Goal: Task Accomplishment & Management: Use online tool/utility

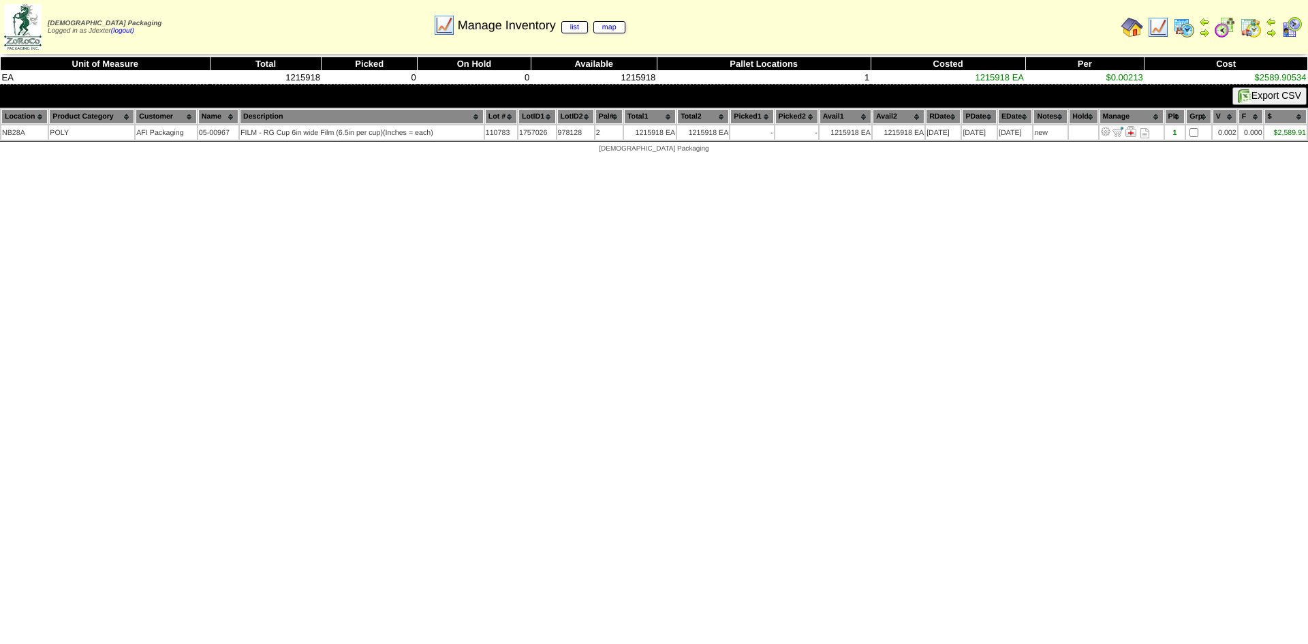
click at [282, 160] on html "Zoroco Packaging Logged in as Jdexter (logout) Print All" at bounding box center [654, 80] width 1308 height 160
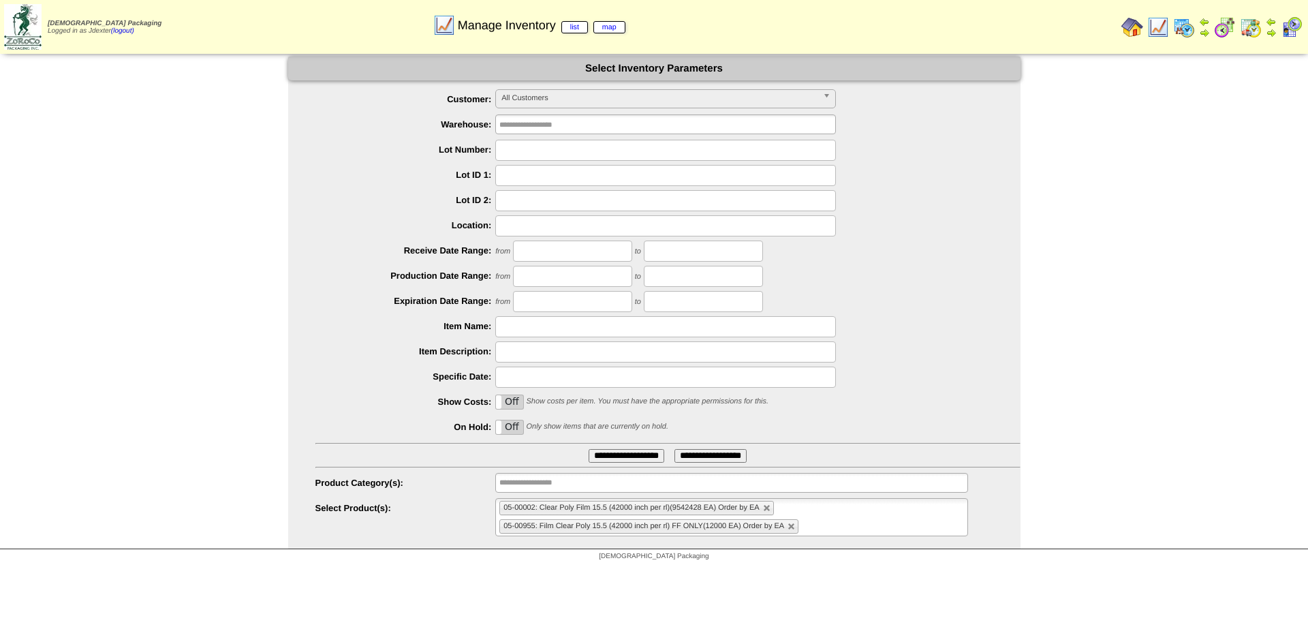
click at [1129, 25] on img at bounding box center [1133, 27] width 22 height 22
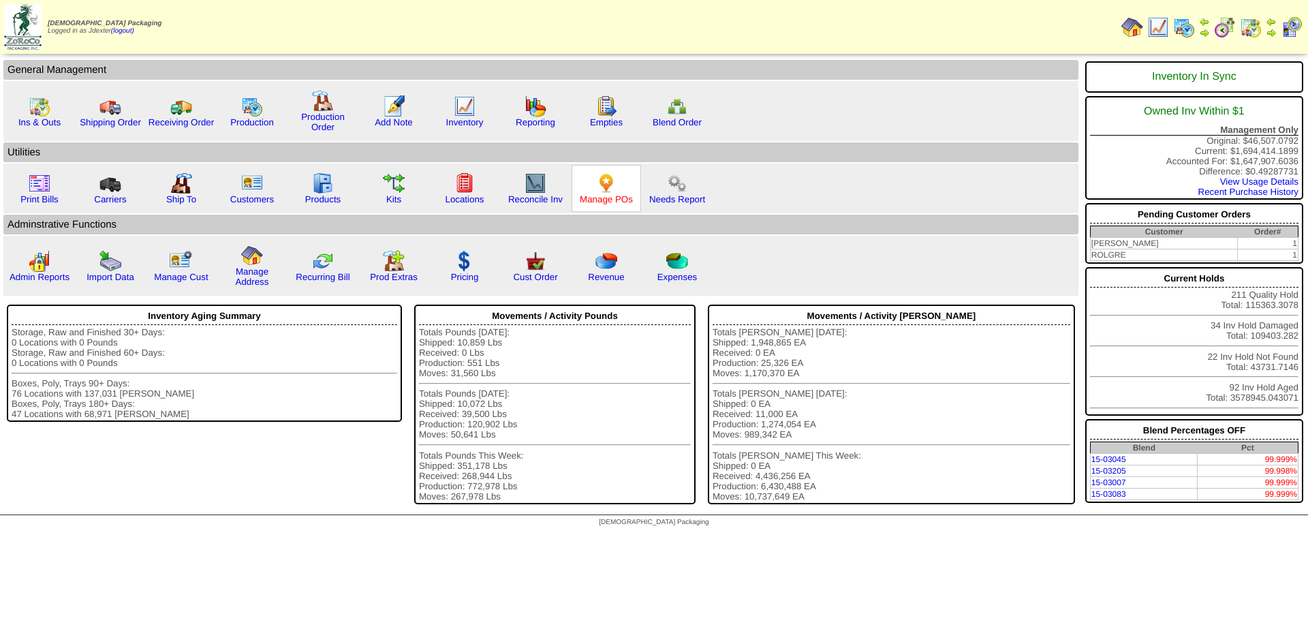
click at [606, 198] on link "Manage POs" at bounding box center [606, 199] width 53 height 10
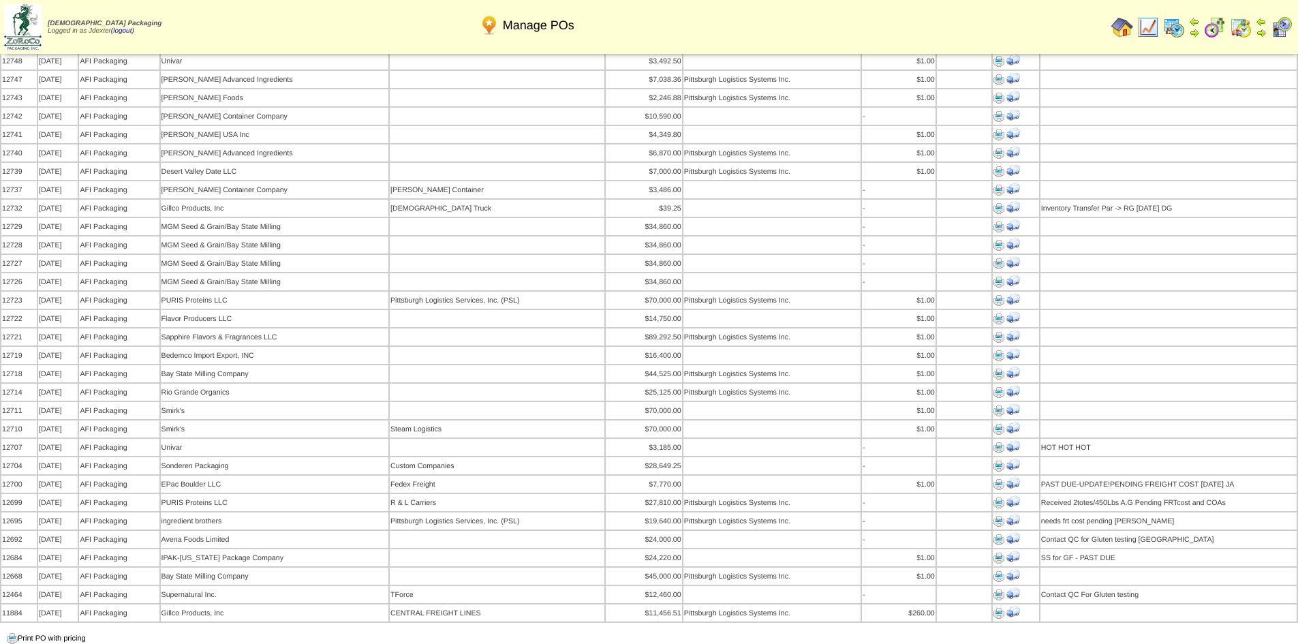
scroll to position [1090, 0]
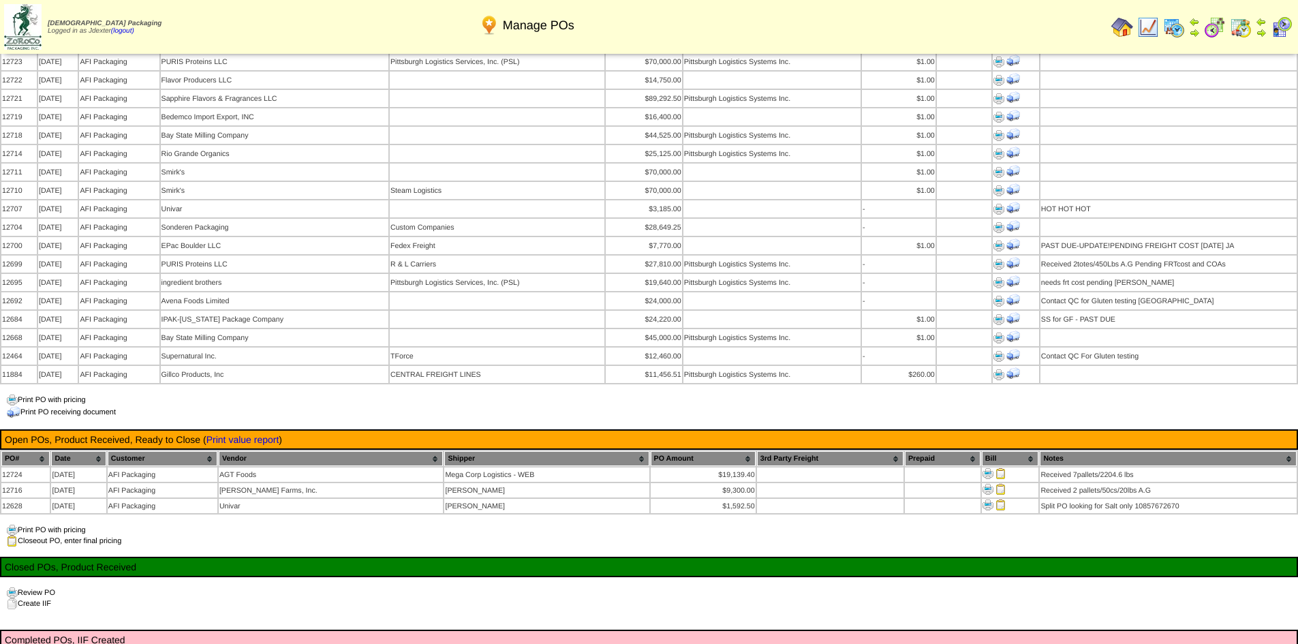
click at [95, 643] on input "text" at bounding box center [89, 652] width 74 height 14
type input "*****"
click at [251, 643] on input "****" at bounding box center [263, 652] width 25 height 14
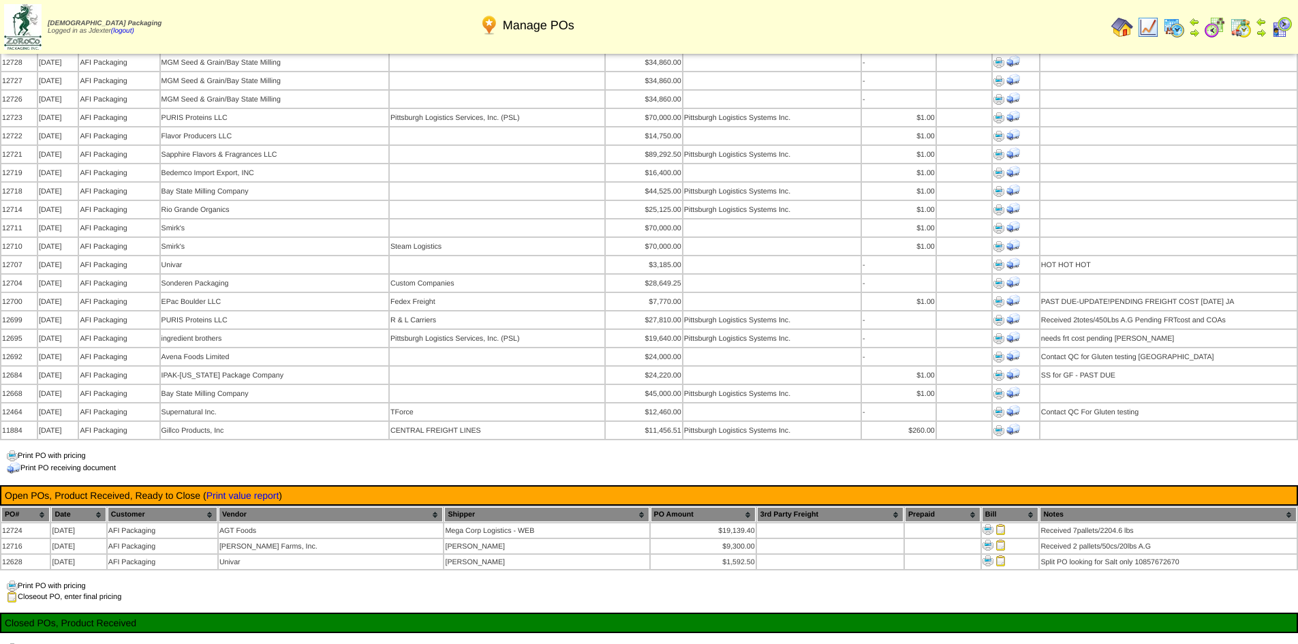
scroll to position [1158, 0]
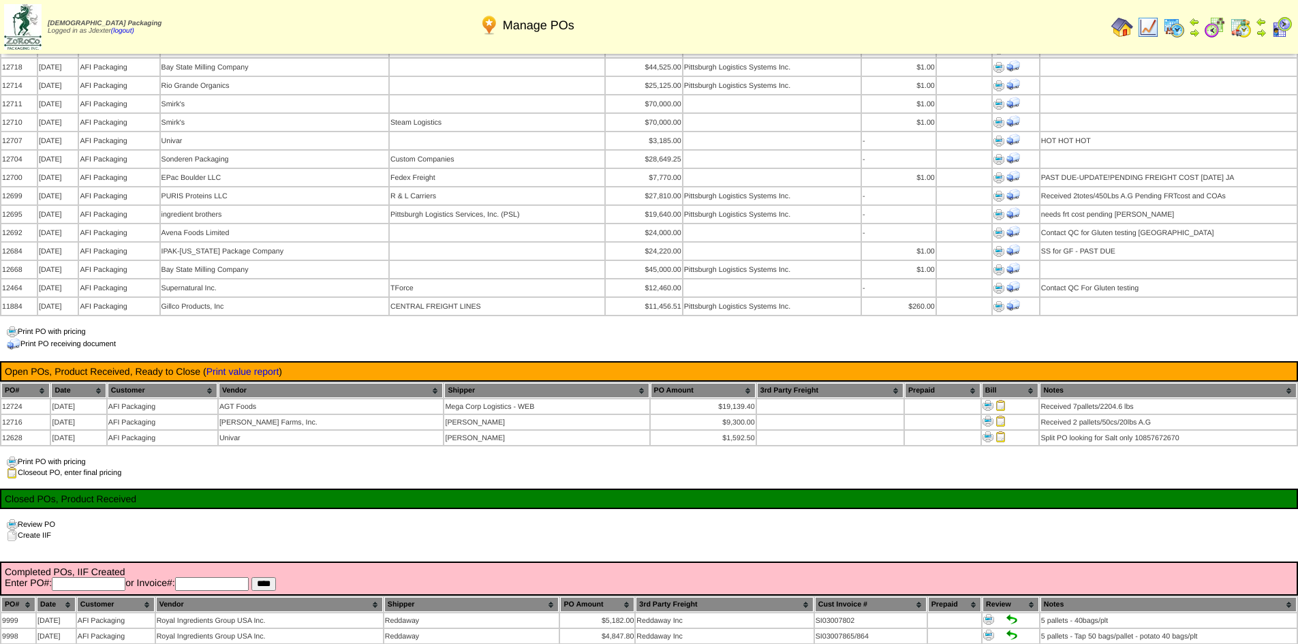
click at [86, 577] on input "text" at bounding box center [89, 584] width 74 height 14
type input "*****"
click at [251, 577] on input "****" at bounding box center [263, 584] width 25 height 14
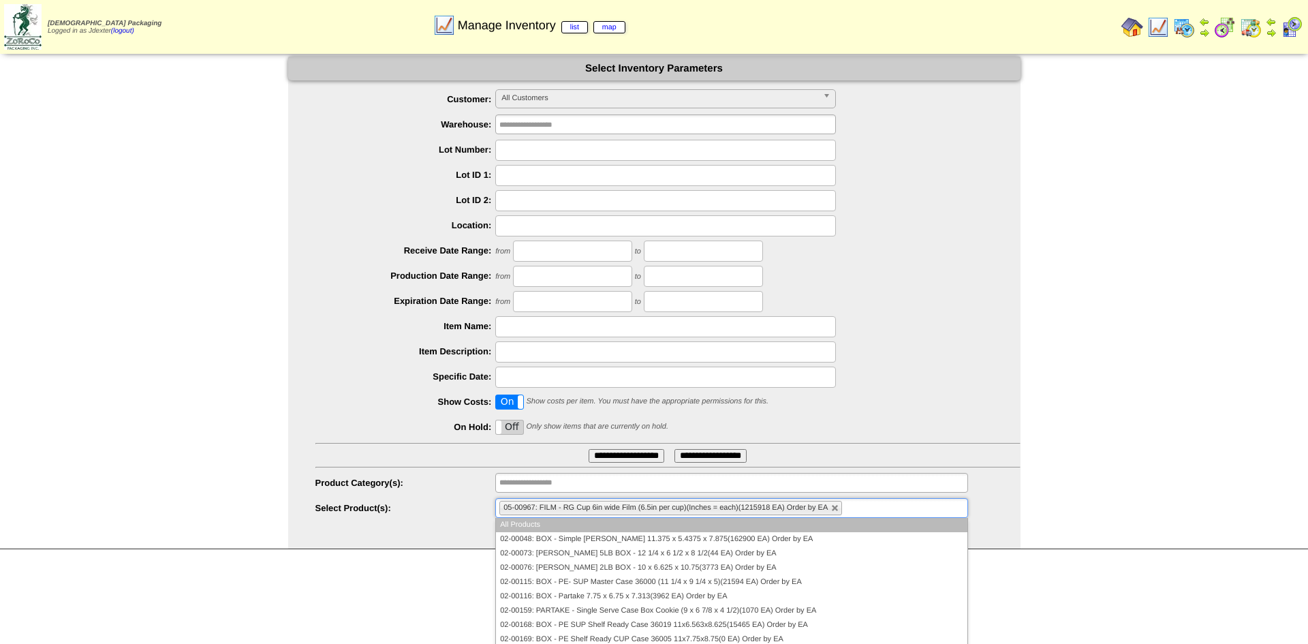
click at [840, 509] on ul "05-00967: FILM - RG Cup 6in wide Film (6.5in per cup)(Inches = each)(1215918 EA…" at bounding box center [731, 508] width 472 height 20
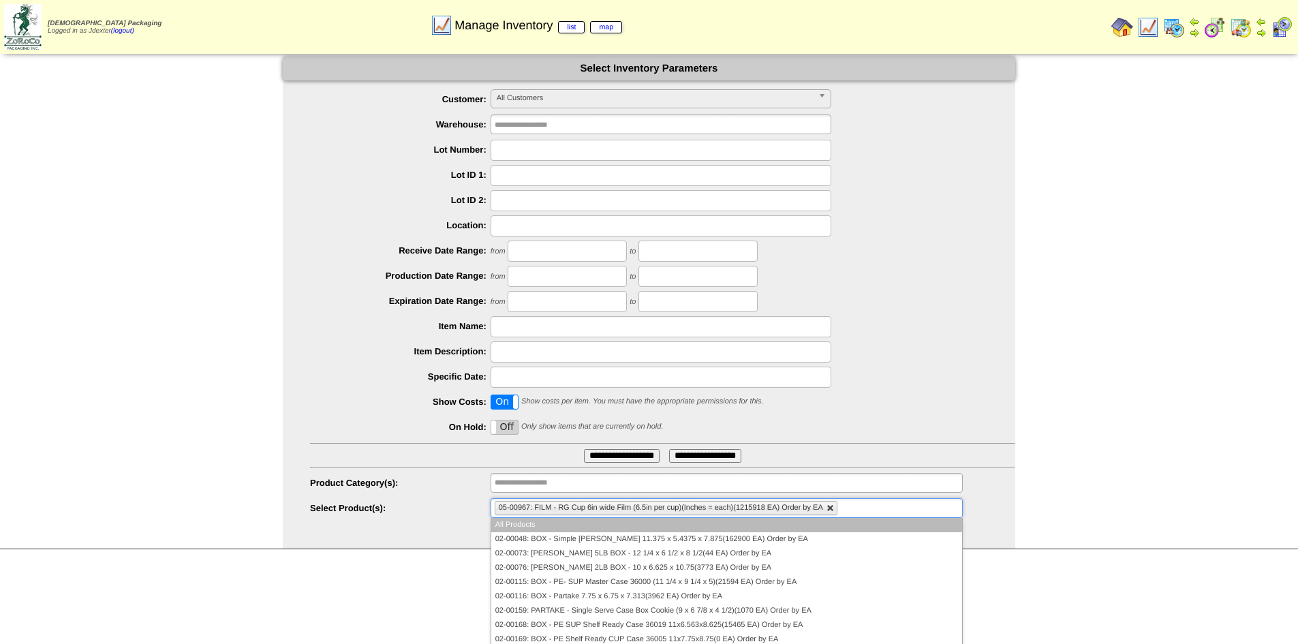
click at [833, 508] on link at bounding box center [831, 508] width 8 height 8
click at [833, 508] on ul at bounding box center [727, 508] width 472 height 20
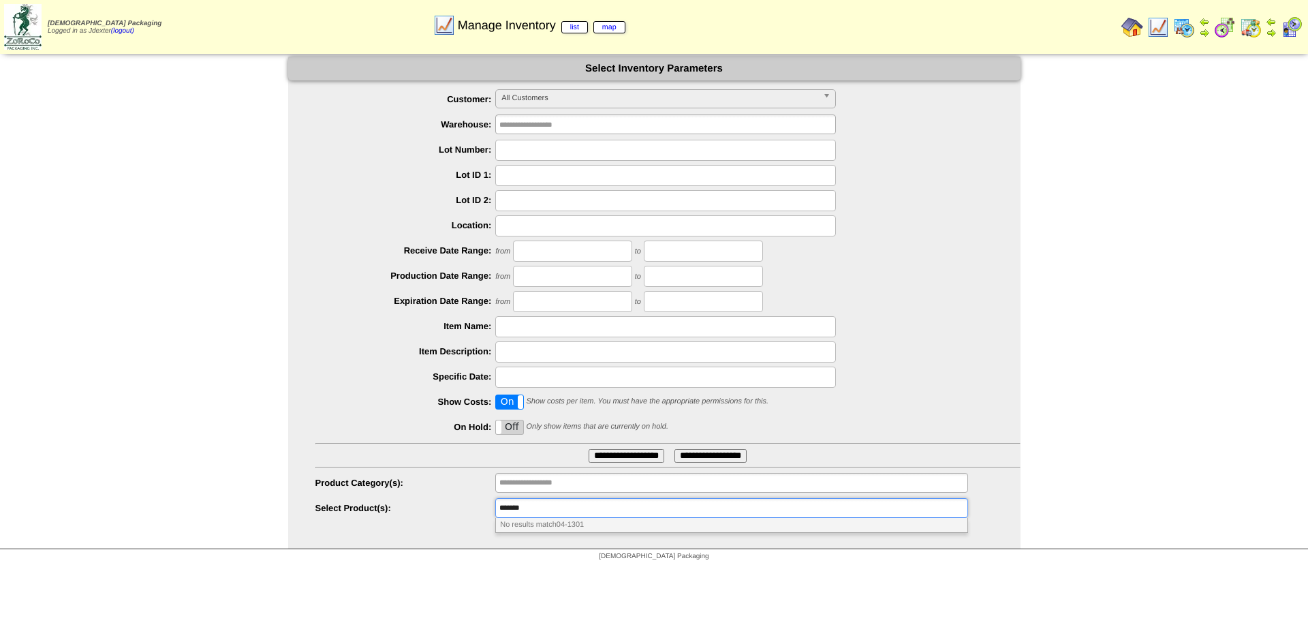
click at [512, 508] on input "*******" at bounding box center [521, 507] width 44 height 17
type input "********"
click at [618, 525] on li "04-01301 : PE Cinnamon Ground CV Spiceworks (25lbs)(169.7952 BAG ~ 4244.88 LBS)…" at bounding box center [731, 525] width 471 height 14
click at [633, 458] on input "**********" at bounding box center [627, 456] width 76 height 14
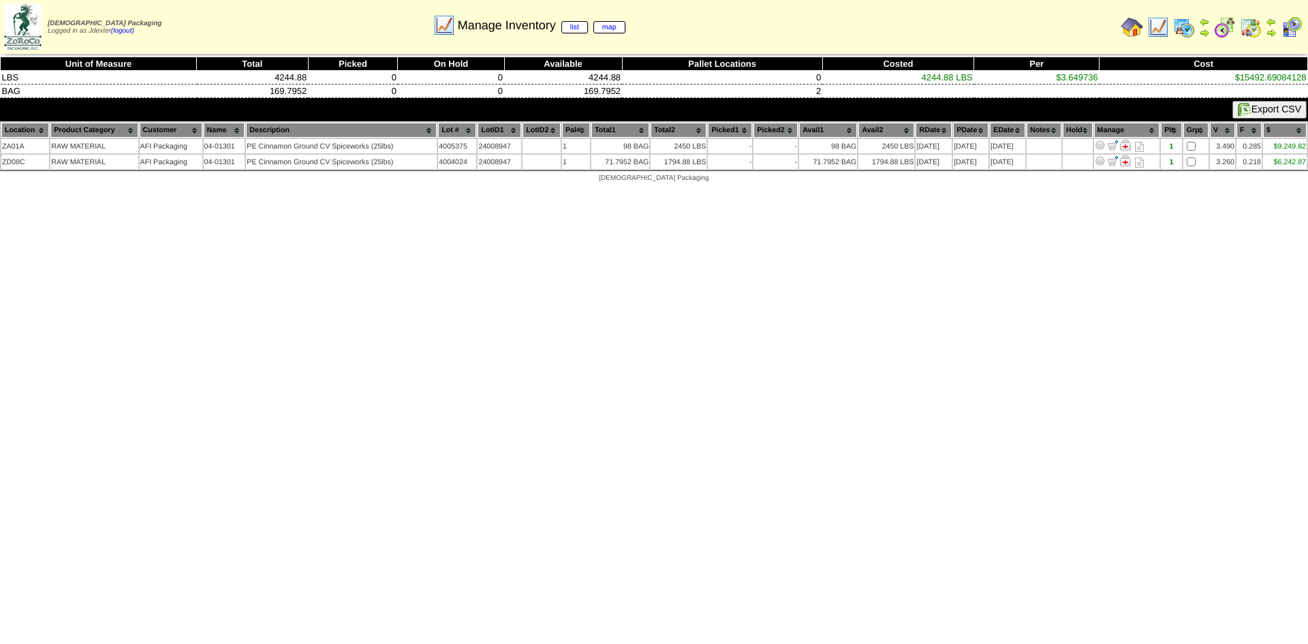
click at [978, 189] on html "Zoroco Packaging Logged in as Jdexter (logout) Print All" at bounding box center [654, 94] width 1308 height 189
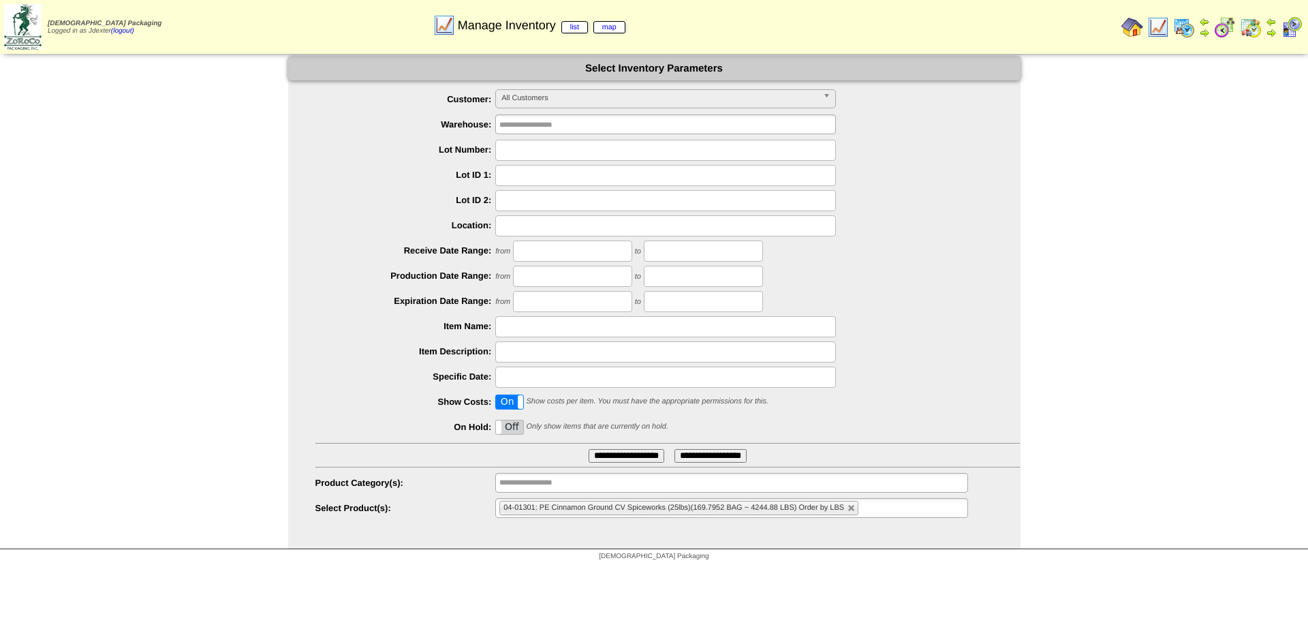
click at [1135, 27] on img at bounding box center [1133, 27] width 22 height 22
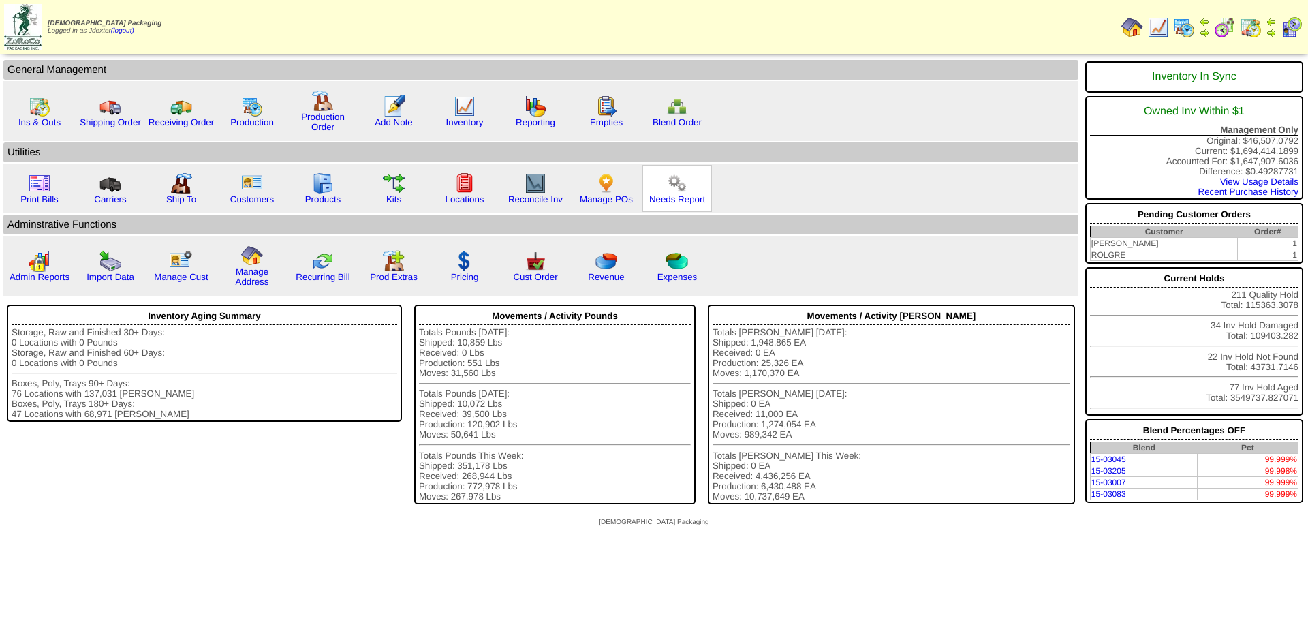
click at [668, 204] on div "Needs Report" at bounding box center [678, 188] width 70 height 47
click at [673, 200] on link "Needs Report" at bounding box center [677, 199] width 56 height 10
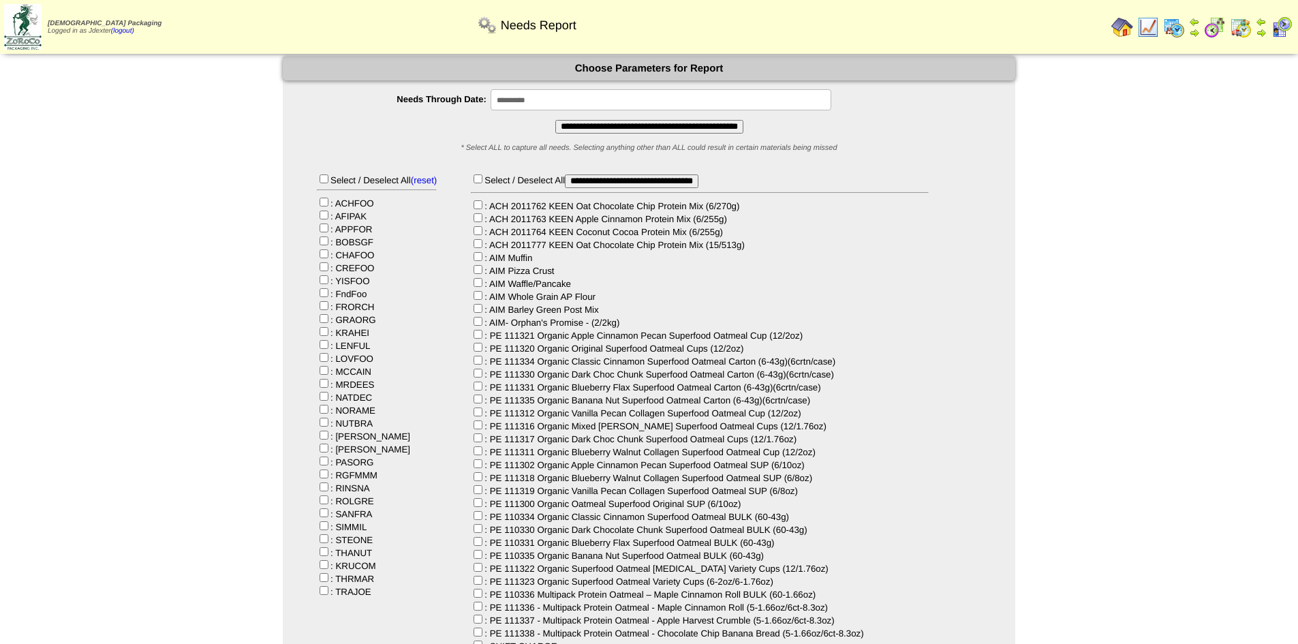
click at [548, 96] on input "**********" at bounding box center [661, 99] width 341 height 21
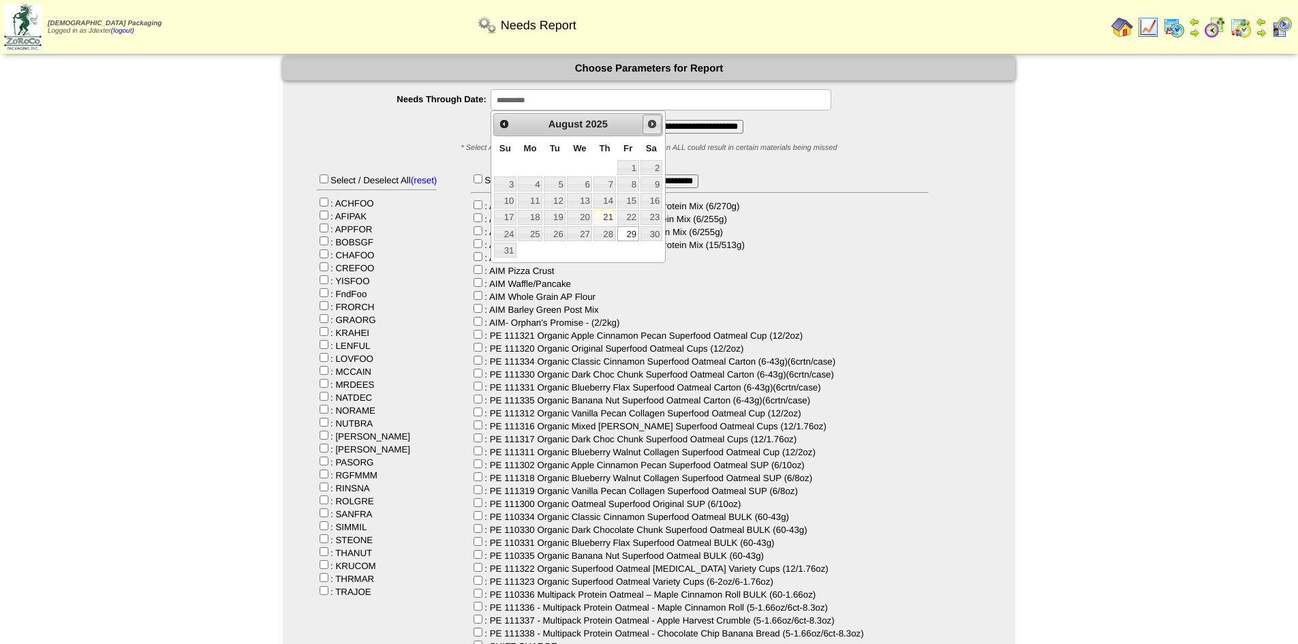
click at [647, 126] on span "Next" at bounding box center [652, 124] width 11 height 11
click at [555, 236] on link "30" at bounding box center [555, 233] width 22 height 15
type input "**********"
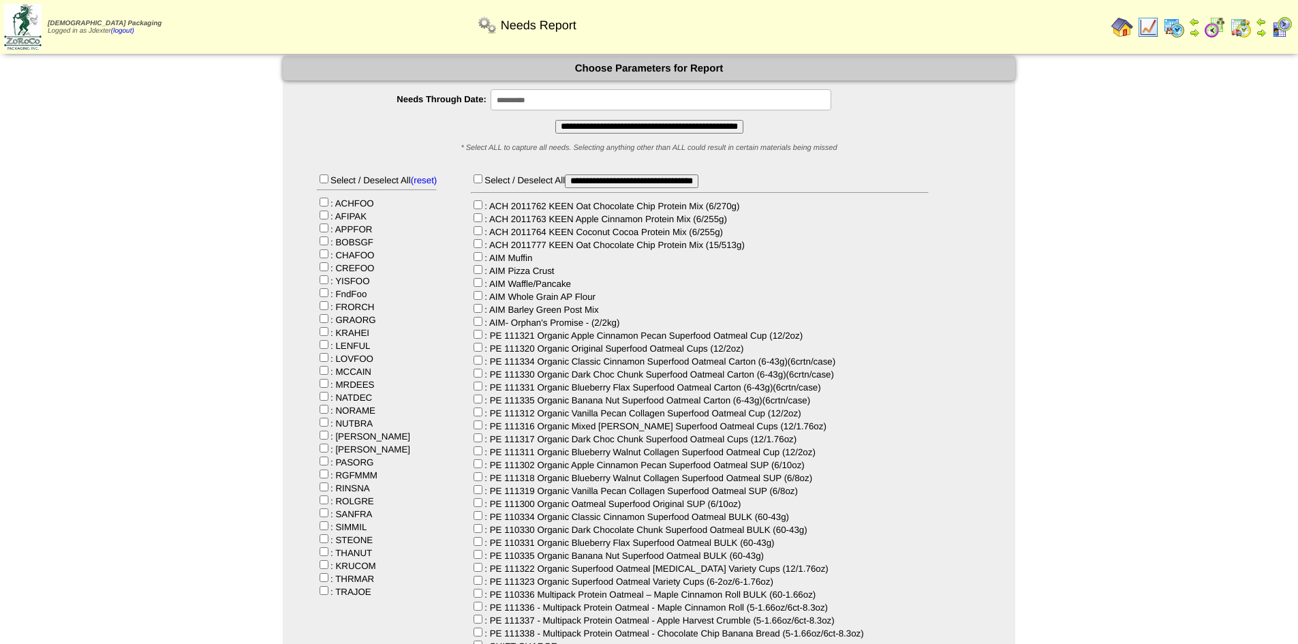
click at [615, 127] on input "**********" at bounding box center [649, 127] width 188 height 14
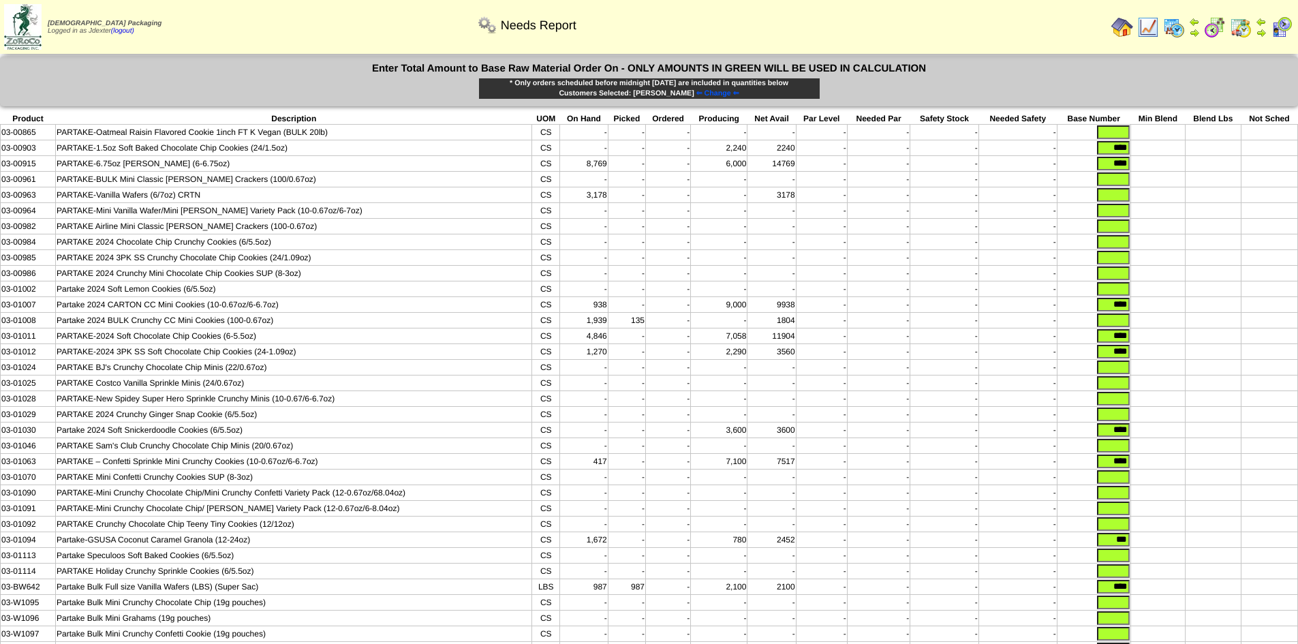
drag, startPoint x: 1106, startPoint y: 144, endPoint x: 1202, endPoint y: 159, distance: 97.2
click at [1202, 159] on tbody "Product Description UOM On Hand Picked Ordered Producing Net Avail Par Level Ne…" at bounding box center [649, 385] width 1297 height 544
drag, startPoint x: 1105, startPoint y: 165, endPoint x: 1150, endPoint y: 169, distance: 45.8
click at [1152, 164] on tr "03-00915 PARTAKE-6.75oz Graham Cracker (6-6.75oz) CS 8,769 - - 6,000 14769 - - …" at bounding box center [649, 164] width 1297 height 16
drag, startPoint x: 1105, startPoint y: 310, endPoint x: 1152, endPoint y: 311, distance: 47.7
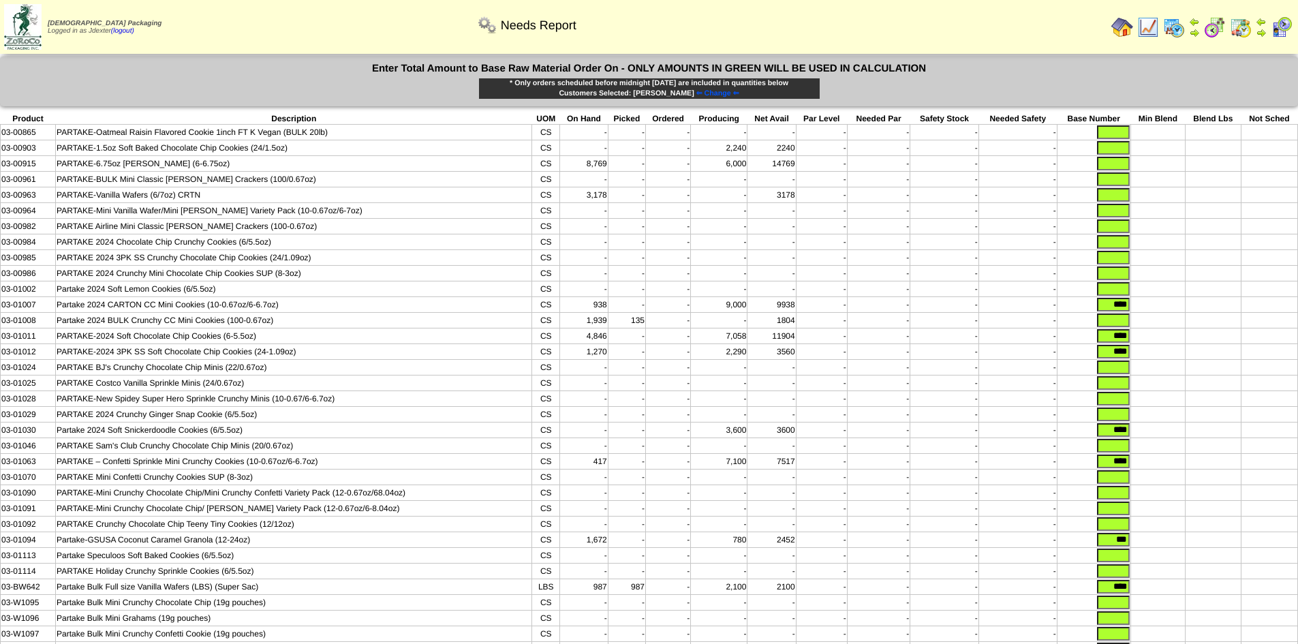
click at [1152, 311] on tr "03-01007 Partake 2024 CARTON CC Mini Cookies (10-0.67oz/6-6.7oz) CS 938 - - 9,0…" at bounding box center [649, 305] width 1297 height 16
drag, startPoint x: 1103, startPoint y: 344, endPoint x: 1176, endPoint y: 350, distance: 73.1
click at [1176, 344] on tr "03-01011 PARTAKE-2024 Soft Chocolate Chip Cookies (6-5.5oz) CS 4,846 - - 7,058 …" at bounding box center [649, 336] width 1297 height 16
drag, startPoint x: 1099, startPoint y: 363, endPoint x: 1154, endPoint y: 367, distance: 54.7
click at [1154, 360] on tr "03-01012 PARTAKE-2024 3PK SS Soft Chocolate Chip Cookies (24-1.09oz) CS 1,270 -…" at bounding box center [649, 352] width 1297 height 16
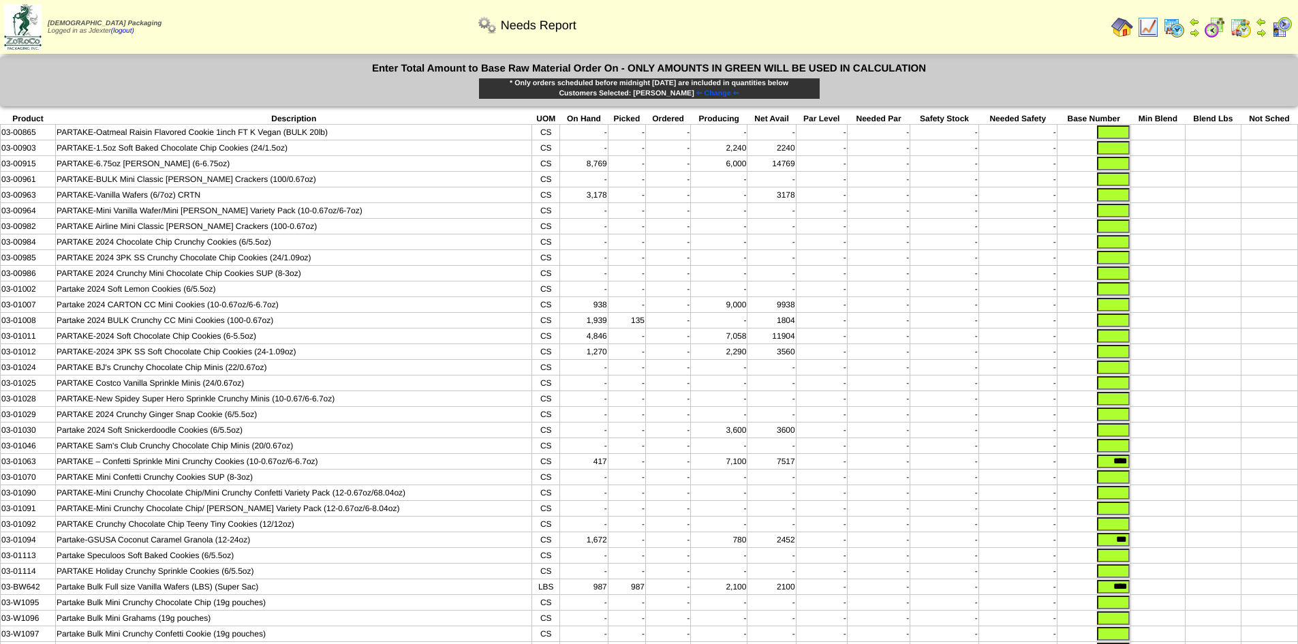
drag, startPoint x: 1145, startPoint y: 444, endPoint x: 1156, endPoint y: 444, distance: 10.2
click at [1156, 438] on tr "03-01030 Partake 2024 Soft Snickerdoodle Cookies (6/5.5oz) CS - - - 3,600 3600 …" at bounding box center [649, 430] width 1297 height 16
drag, startPoint x: 1104, startPoint y: 479, endPoint x: 1147, endPoint y: 477, distance: 43.0
click at [1147, 469] on tr "03-01063 PARTAKE – Confetti Sprinkle Mini Crunchy Cookies (10-0.67oz/6-6.7oz) C…" at bounding box center [649, 462] width 1297 height 16
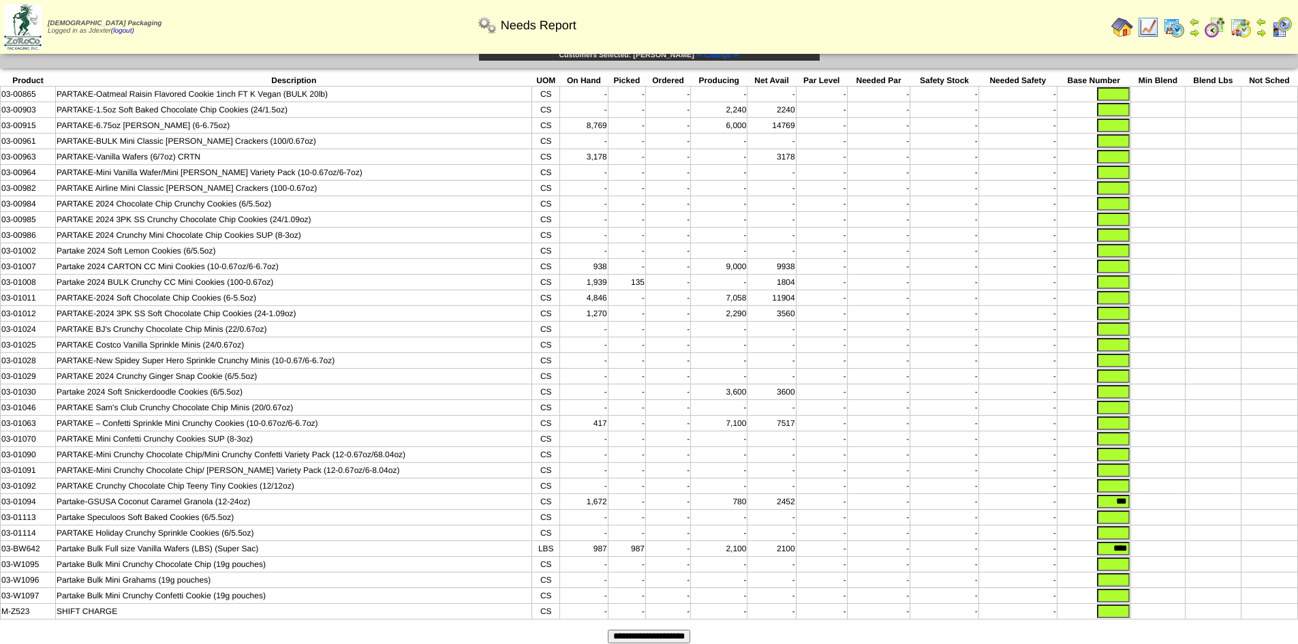
scroll to position [91, 0]
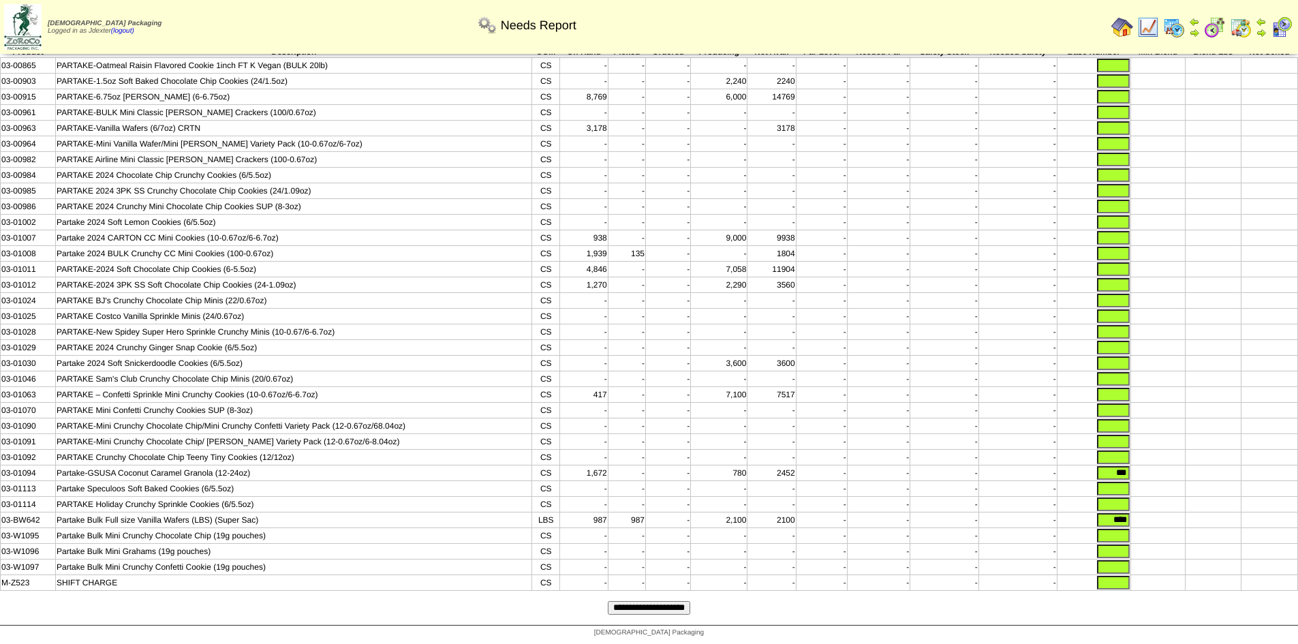
drag, startPoint x: 1113, startPoint y: 469, endPoint x: 1168, endPoint y: 472, distance: 54.6
click at [1168, 472] on tr "03-01094 Partake-GSUSA Coconut Caramel Granola (12-24oz) CS 1,672 - - 780 2452 …" at bounding box center [649, 473] width 1297 height 16
drag, startPoint x: 1104, startPoint y: 514, endPoint x: 1147, endPoint y: 516, distance: 43.7
click at [1147, 516] on tr "03-BW642 Partake Bulk Full size Vanilla Wafers (LBS) (Super Sac) LBS 987 987 - …" at bounding box center [649, 520] width 1297 height 16
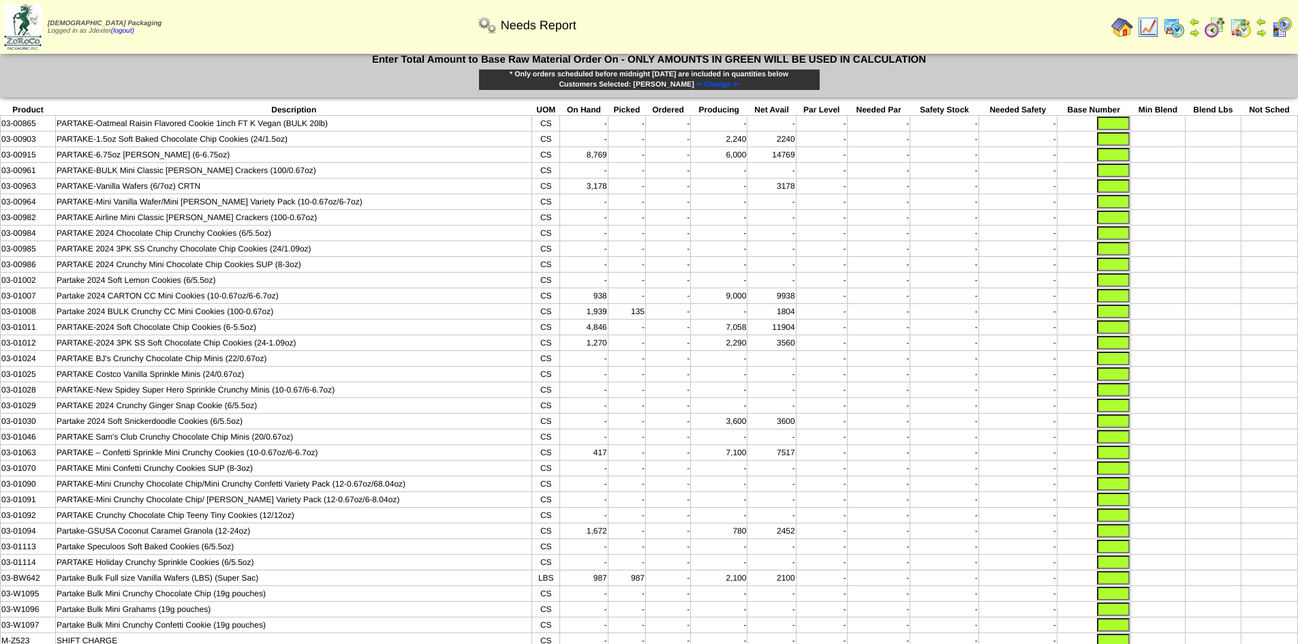
scroll to position [0, 0]
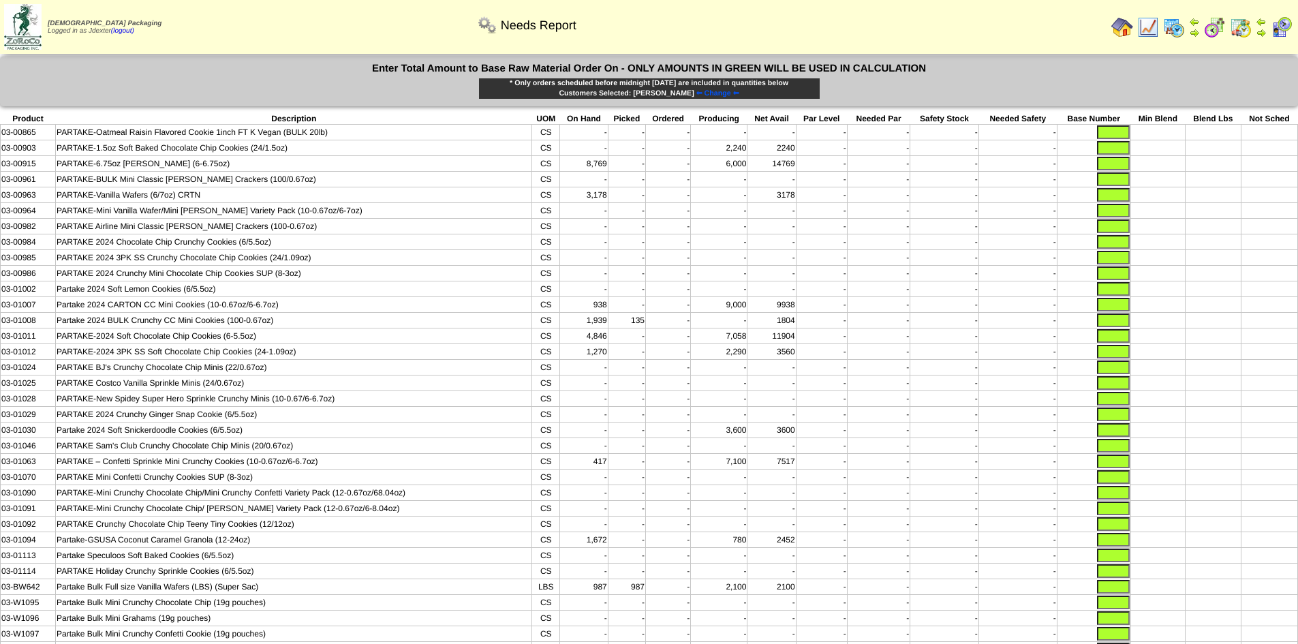
click at [1107, 245] on input "text" at bounding box center [1113, 242] width 33 height 14
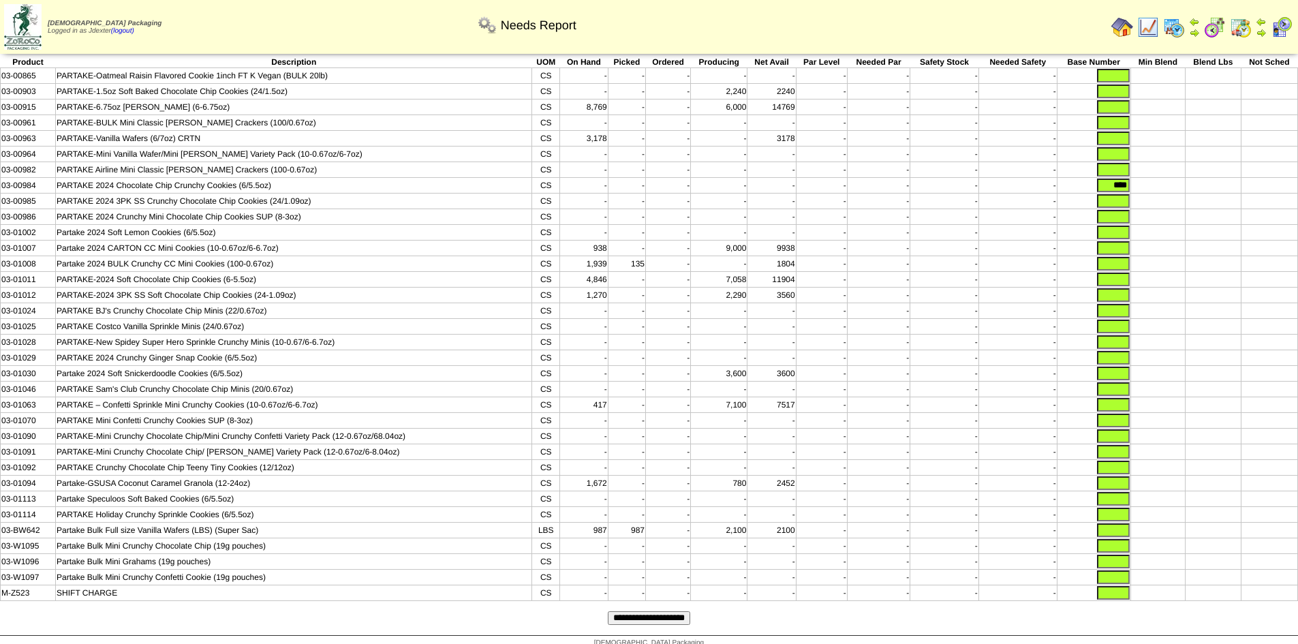
scroll to position [91, 0]
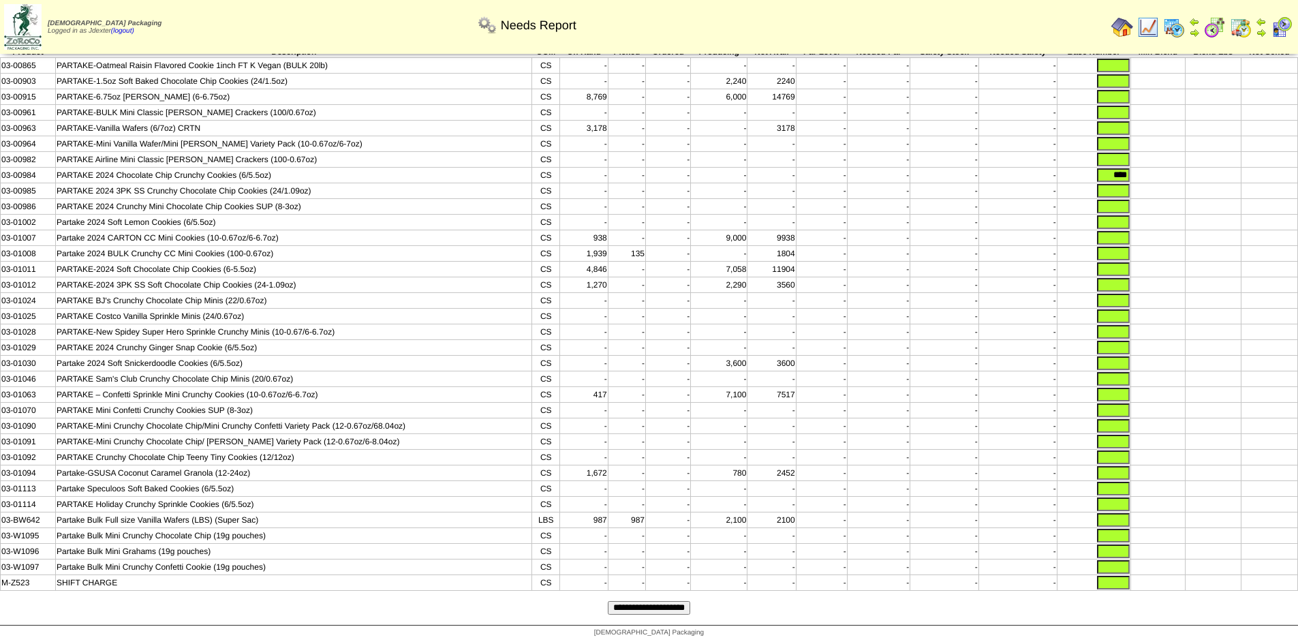
type input "****"
click at [1129, 582] on input "text" at bounding box center [1113, 583] width 33 height 14
type input "*"
click at [1121, 569] on input "text" at bounding box center [1113, 567] width 33 height 14
type input "*"
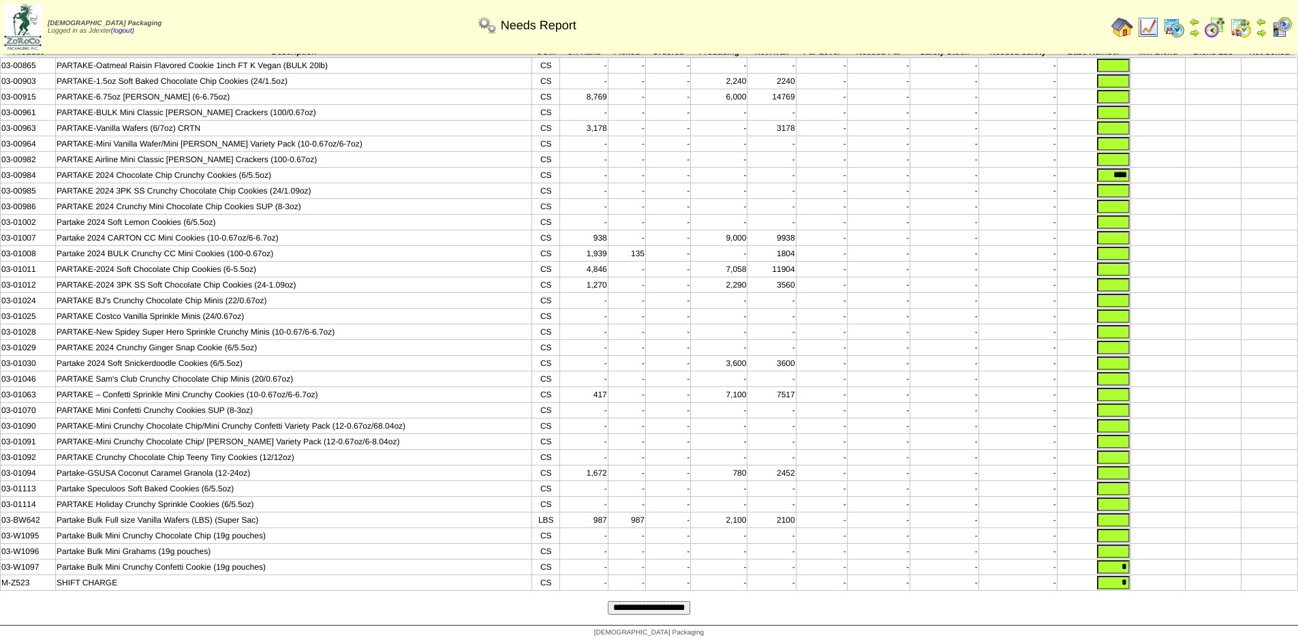
click at [1121, 555] on input "text" at bounding box center [1113, 551] width 33 height 14
type input "*"
click at [1122, 536] on input "text" at bounding box center [1113, 536] width 33 height 14
type input "*"
click at [1120, 519] on input "text" at bounding box center [1113, 520] width 33 height 14
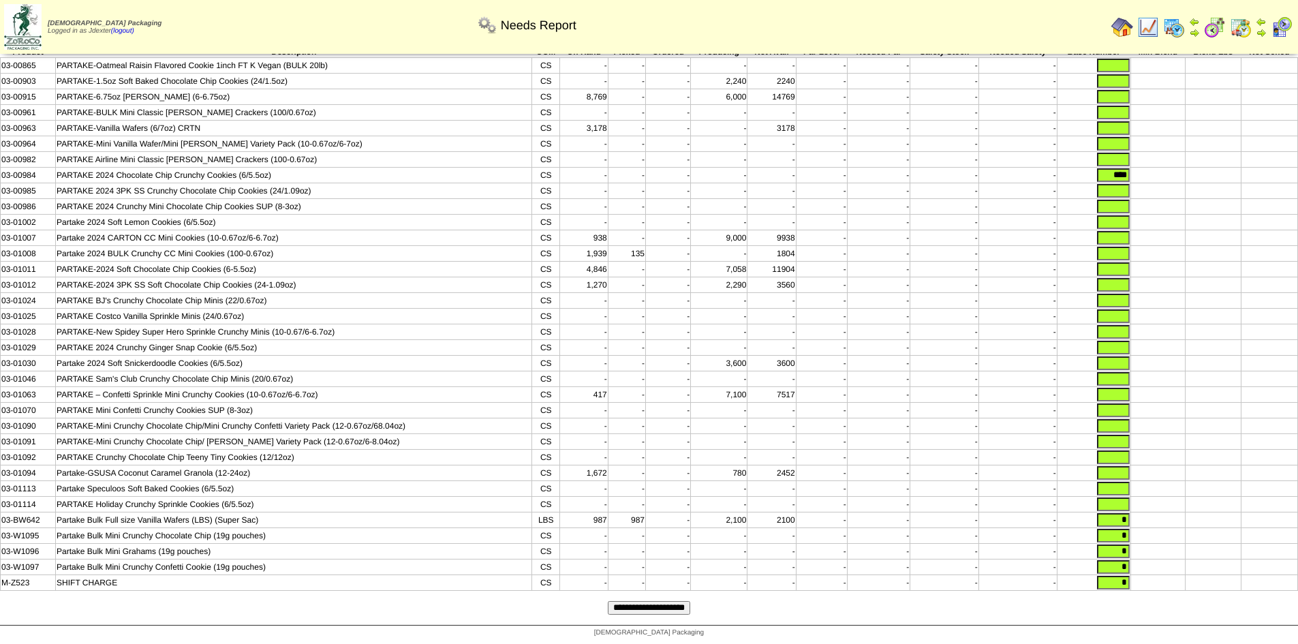
type input "*"
click at [1114, 502] on input "text" at bounding box center [1113, 504] width 33 height 14
type input "*"
click at [1117, 483] on input "text" at bounding box center [1113, 489] width 33 height 14
type input "*"
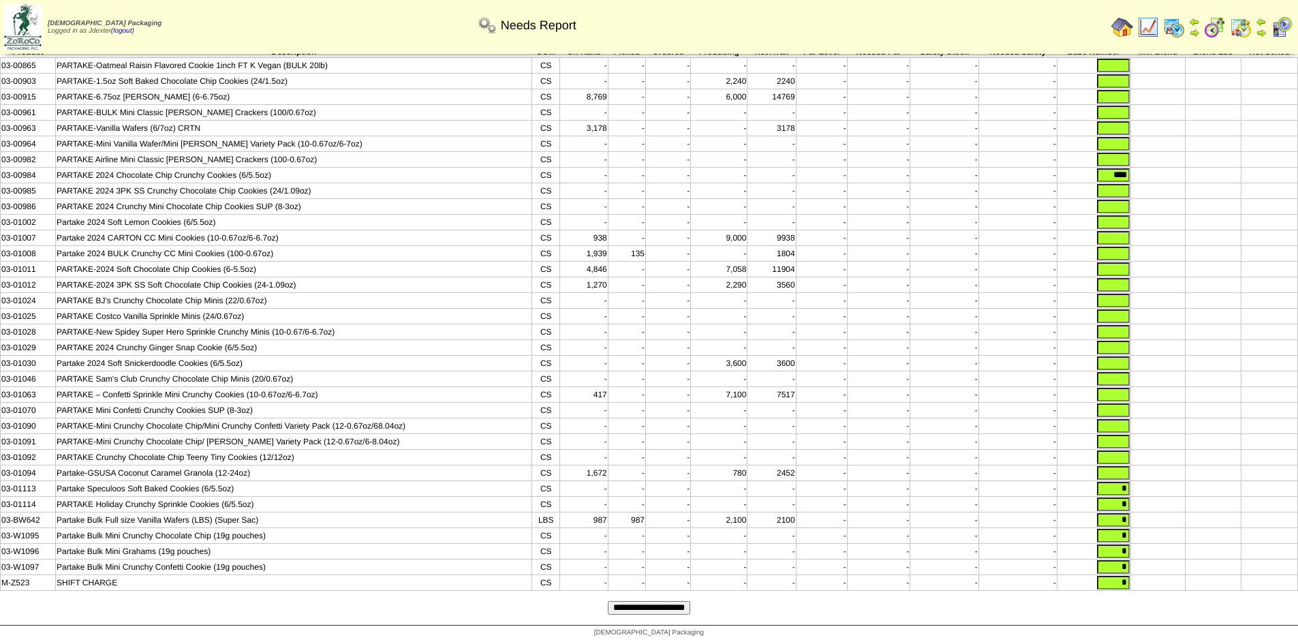
click at [1117, 469] on input "text" at bounding box center [1113, 473] width 33 height 14
type input "*"
click at [1120, 453] on input "text" at bounding box center [1113, 457] width 33 height 14
type input "*"
click at [1121, 436] on input "text" at bounding box center [1113, 442] width 33 height 14
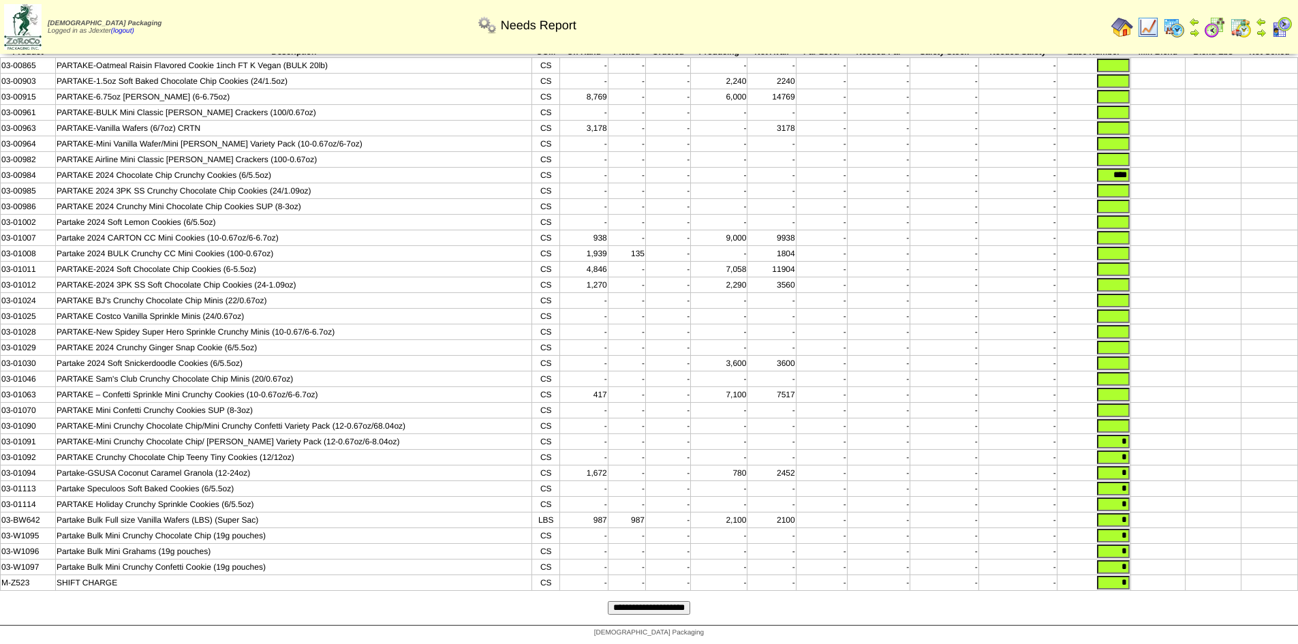
type input "*"
click at [1124, 419] on input "text" at bounding box center [1113, 426] width 33 height 14
type input "*"
click at [1122, 404] on input "text" at bounding box center [1113, 410] width 33 height 14
type input "*"
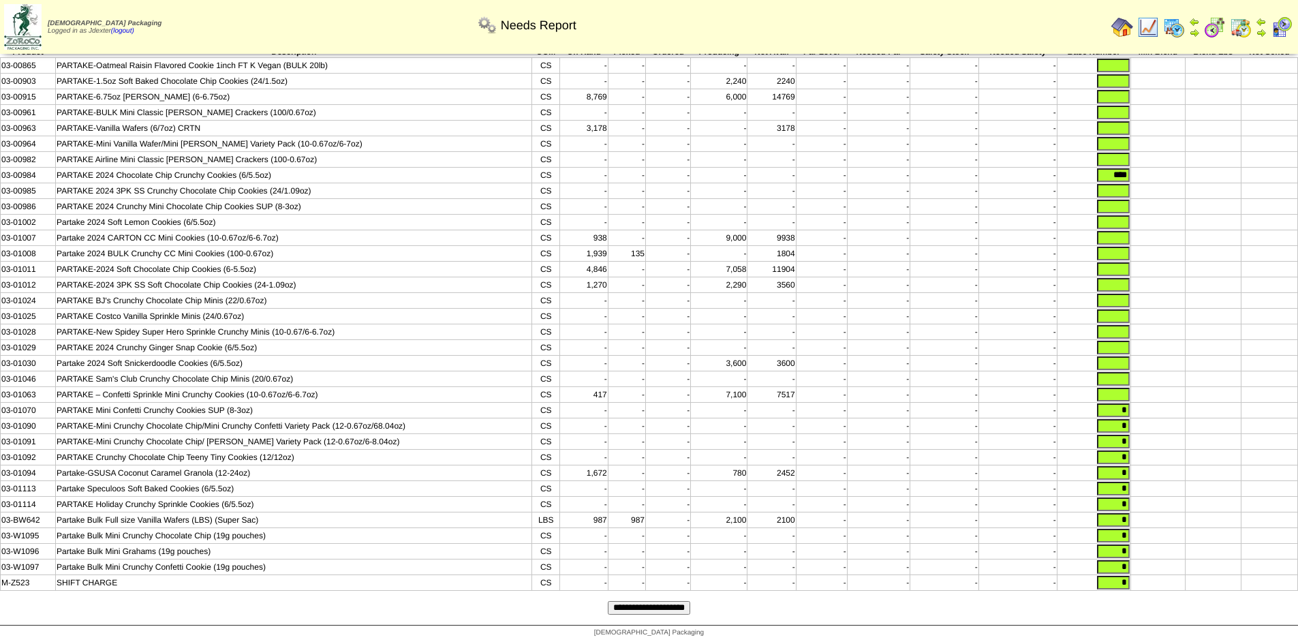
click at [1120, 388] on input "text" at bounding box center [1113, 395] width 33 height 14
type input "*"
click at [1120, 372] on input "text" at bounding box center [1113, 379] width 33 height 14
type input "*"
click at [1120, 356] on input "text" at bounding box center [1113, 363] width 33 height 14
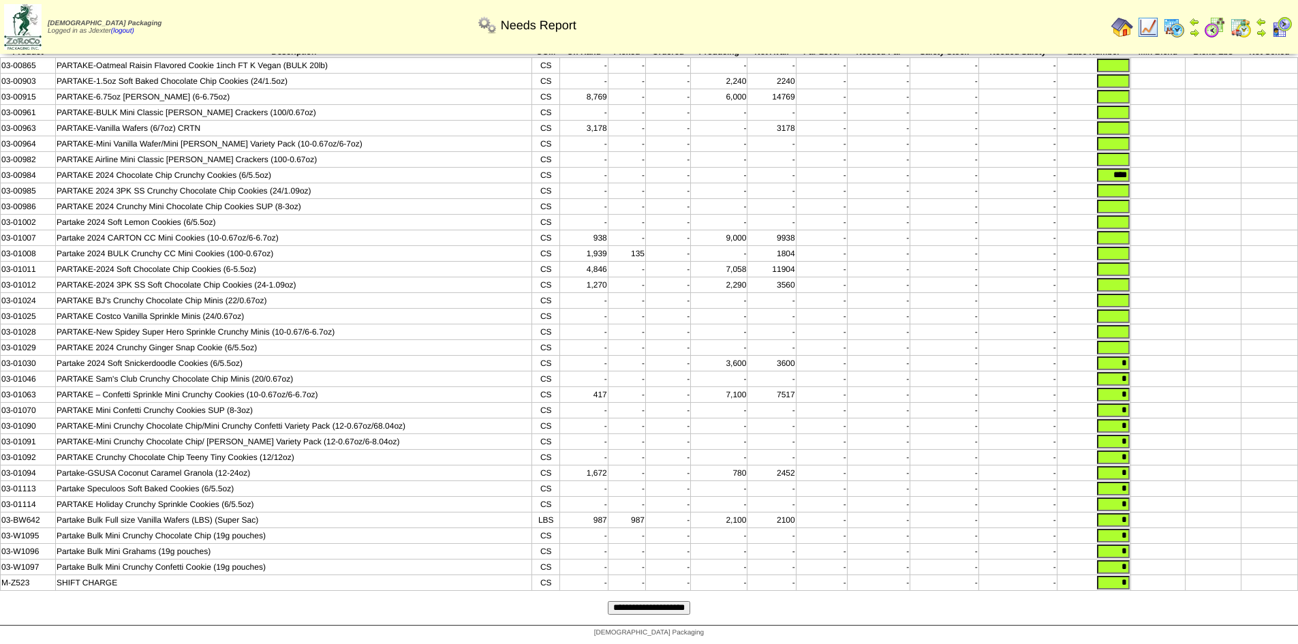
type input "*"
click at [1119, 341] on input "text" at bounding box center [1113, 348] width 33 height 14
type input "*"
click at [1115, 325] on input "text" at bounding box center [1113, 332] width 33 height 14
type input "*"
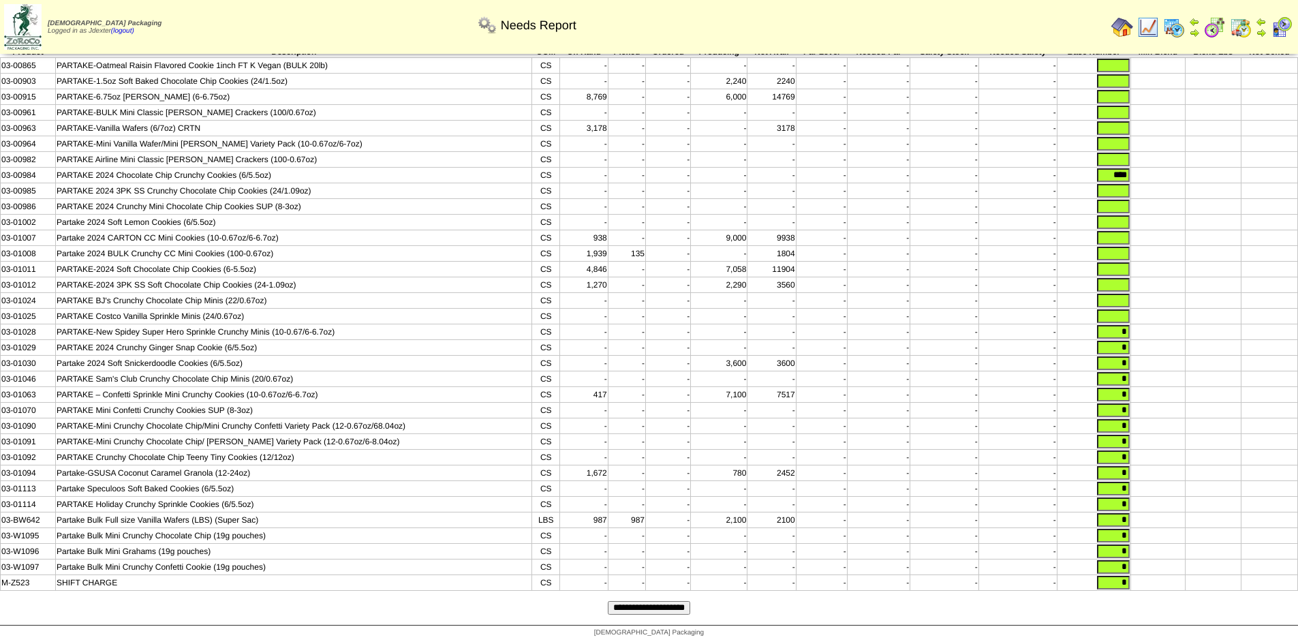
click at [1119, 309] on input "text" at bounding box center [1113, 316] width 33 height 14
type input "*"
click at [1120, 294] on input "text" at bounding box center [1113, 301] width 33 height 14
type input "*"
click at [1123, 278] on input "text" at bounding box center [1113, 285] width 33 height 14
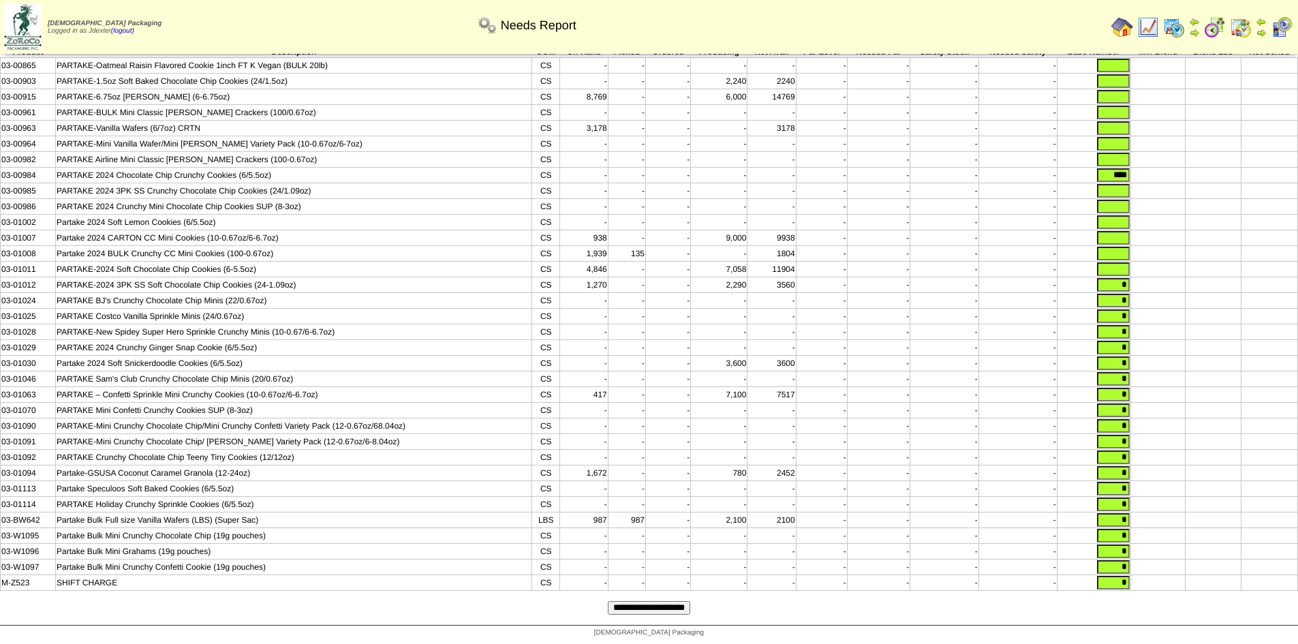
type input "*"
click at [1125, 262] on input "text" at bounding box center [1113, 269] width 33 height 14
type input "*"
click at [1122, 247] on input "text" at bounding box center [1113, 254] width 33 height 14
type input "*"
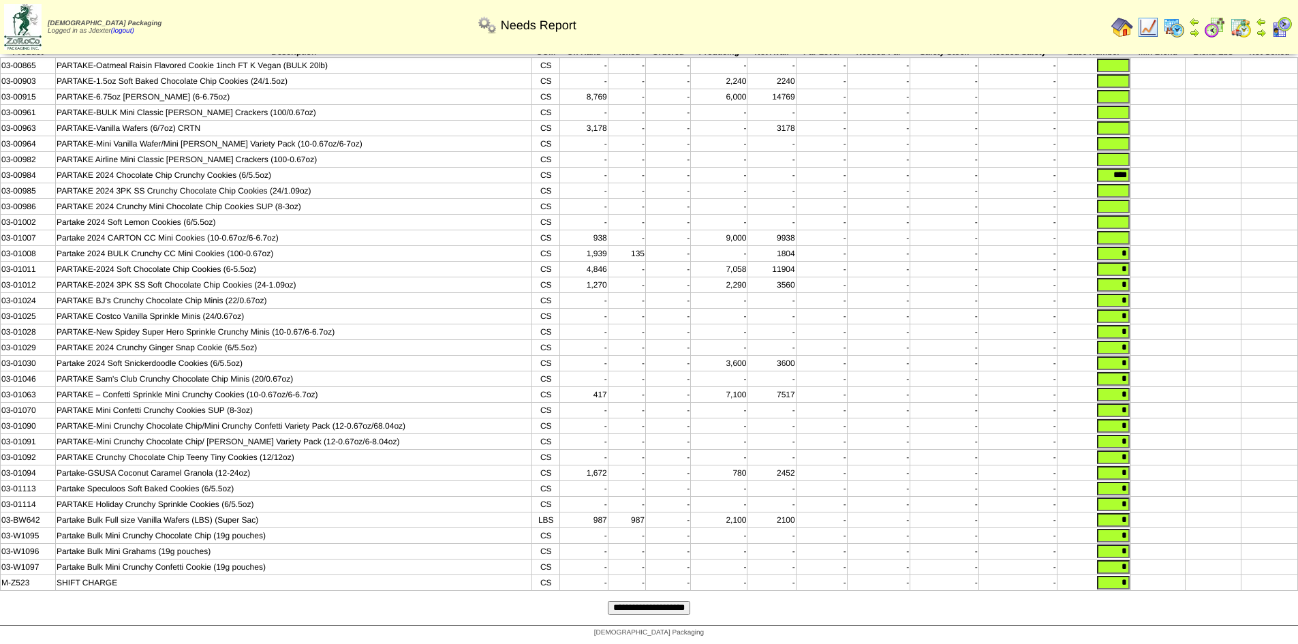
click at [1119, 231] on input "text" at bounding box center [1113, 238] width 33 height 14
type input "*"
click at [1118, 215] on input "text" at bounding box center [1113, 222] width 33 height 14
type input "*"
drag, startPoint x: 1116, startPoint y: 191, endPoint x: 1122, endPoint y: 187, distance: 7.2
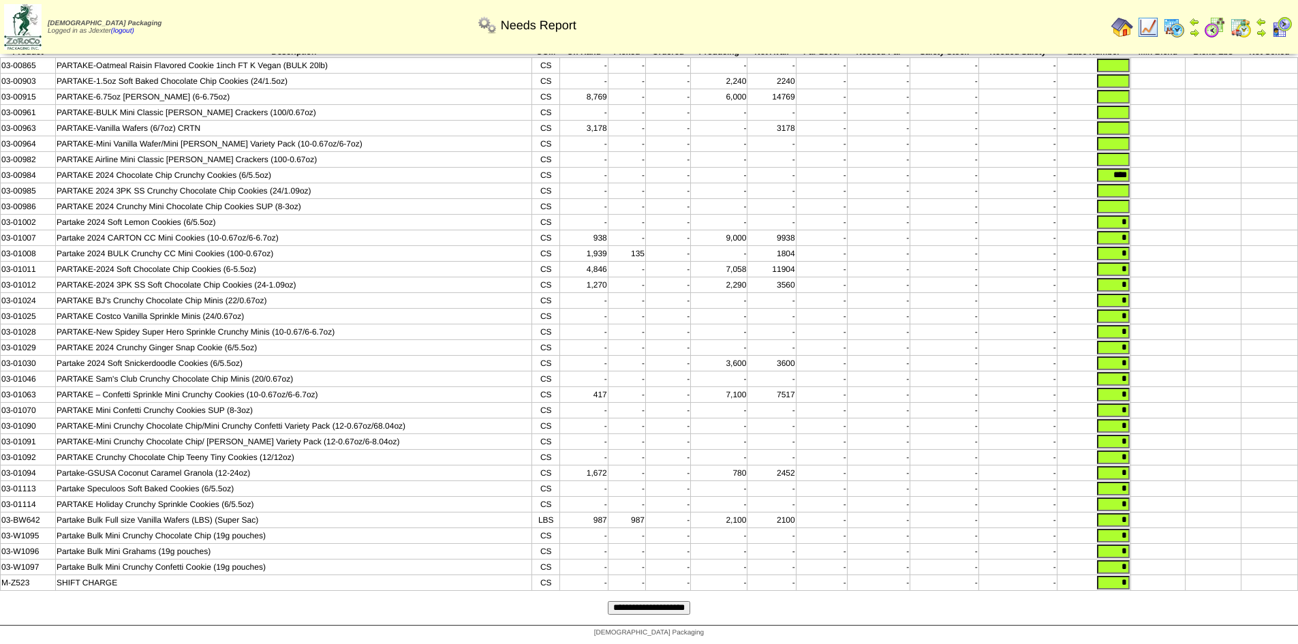
click at [1116, 200] on input "text" at bounding box center [1113, 207] width 33 height 14
type input "*"
click at [1122, 184] on input "text" at bounding box center [1113, 191] width 33 height 14
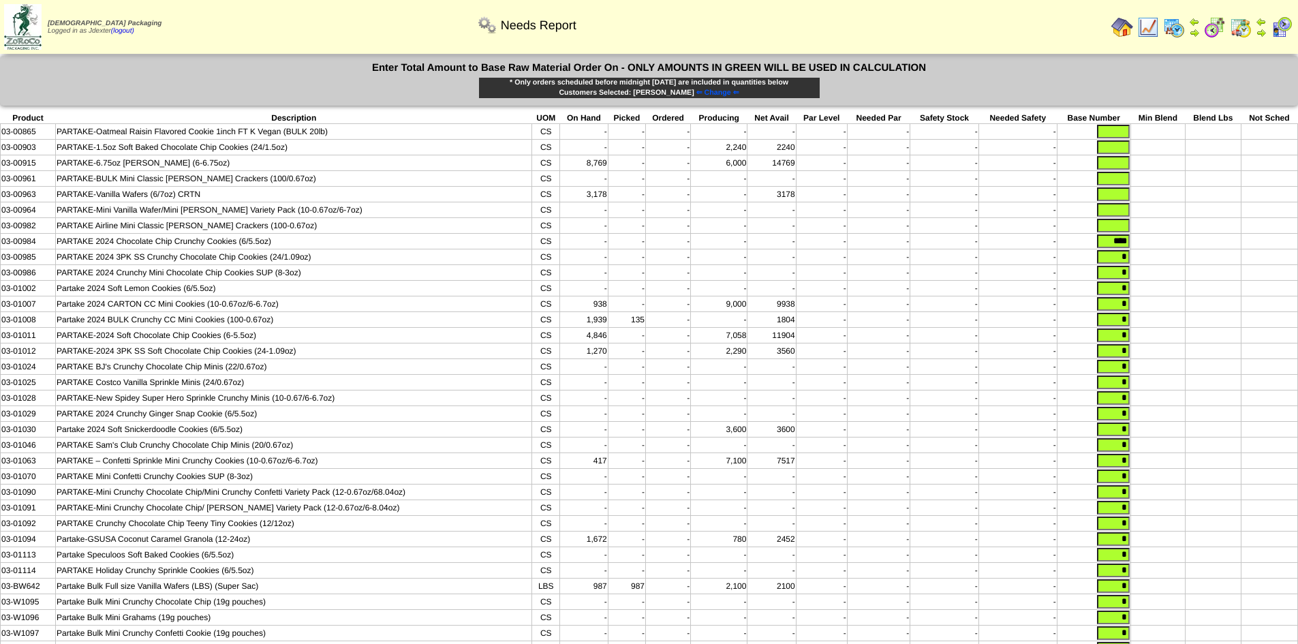
scroll to position [0, 0]
type input "*"
click at [1123, 230] on input "text" at bounding box center [1113, 226] width 33 height 14
type input "*"
click at [1122, 211] on input "text" at bounding box center [1113, 211] width 33 height 14
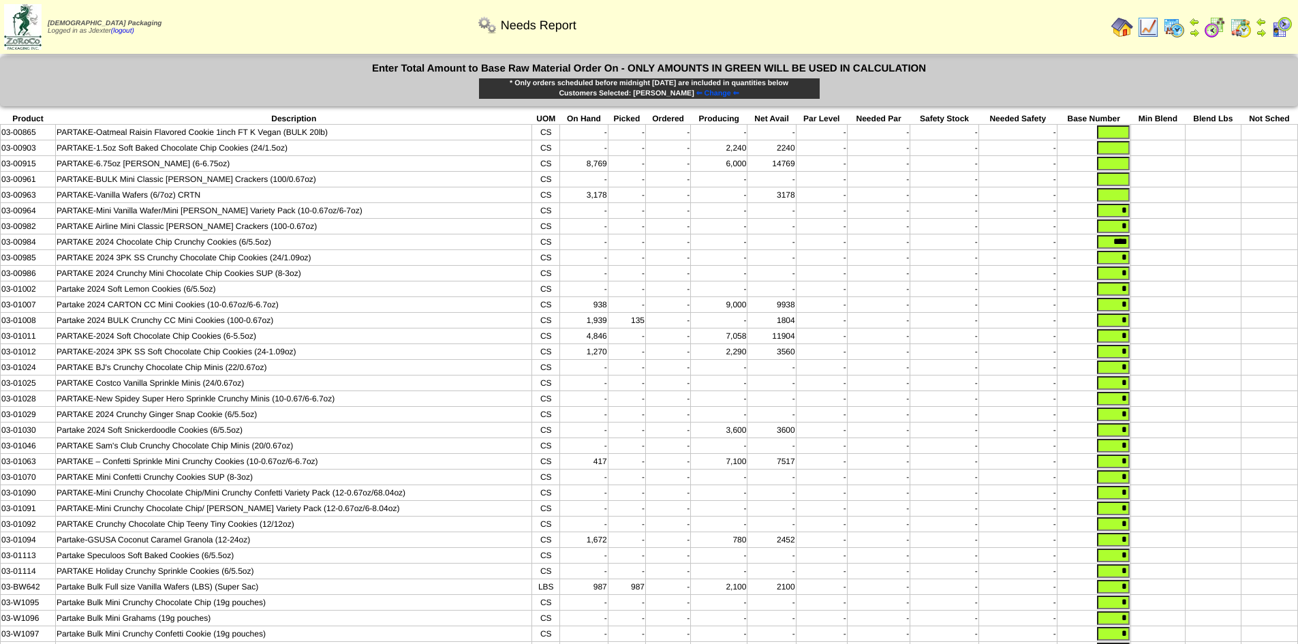
type input "*"
click at [1126, 191] on input "text" at bounding box center [1113, 195] width 33 height 14
type input "*"
click at [1124, 181] on input "text" at bounding box center [1113, 179] width 33 height 14
type input "*"
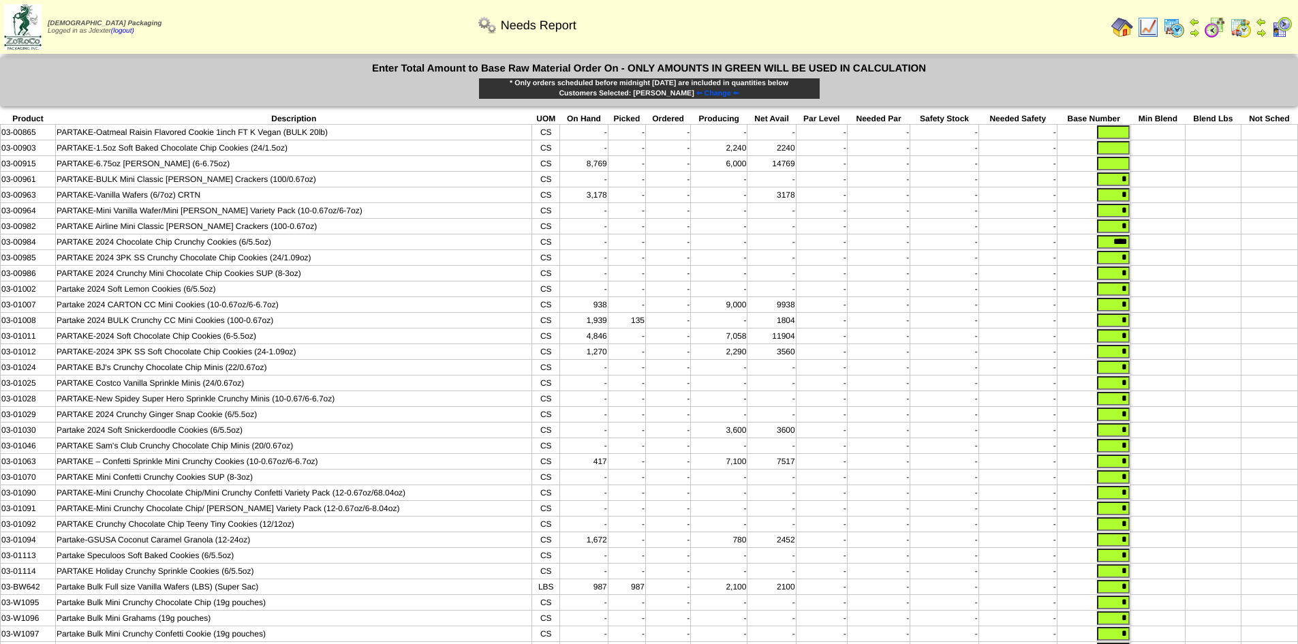
click at [1123, 163] on input "text" at bounding box center [1113, 164] width 33 height 14
type input "*"
click at [1122, 144] on input "text" at bounding box center [1113, 148] width 33 height 14
type input "*"
click at [1122, 133] on input "text" at bounding box center [1113, 132] width 33 height 14
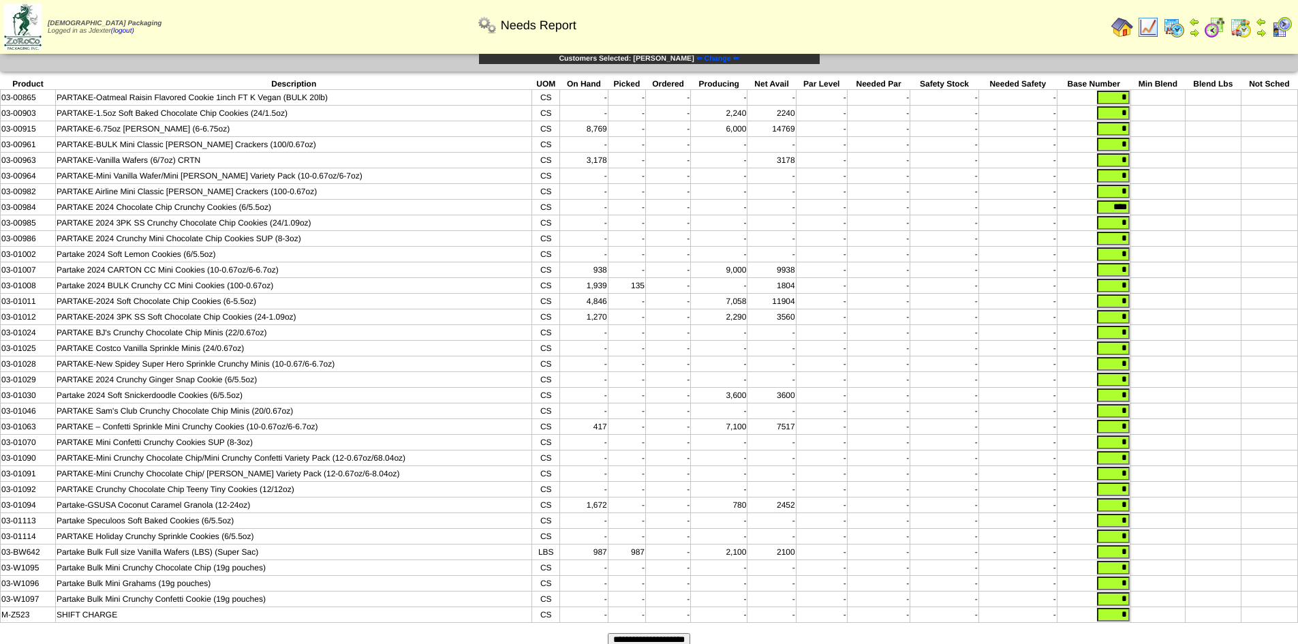
scroll to position [91, 0]
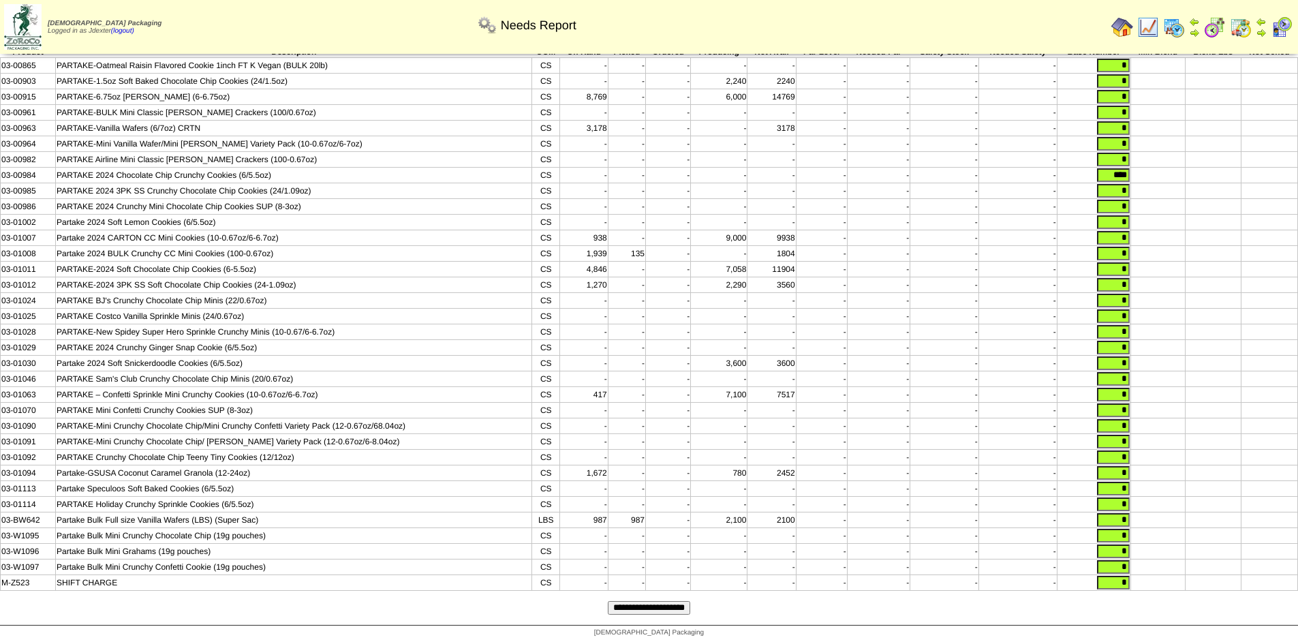
type input "*"
click at [669, 615] on form "Enter Total Amount to Base Raw Material Order On - ONLY AMOUNTS IN GREEN WILL B…" at bounding box center [649, 307] width 1298 height 635
click at [673, 607] on input "**********" at bounding box center [649, 608] width 82 height 14
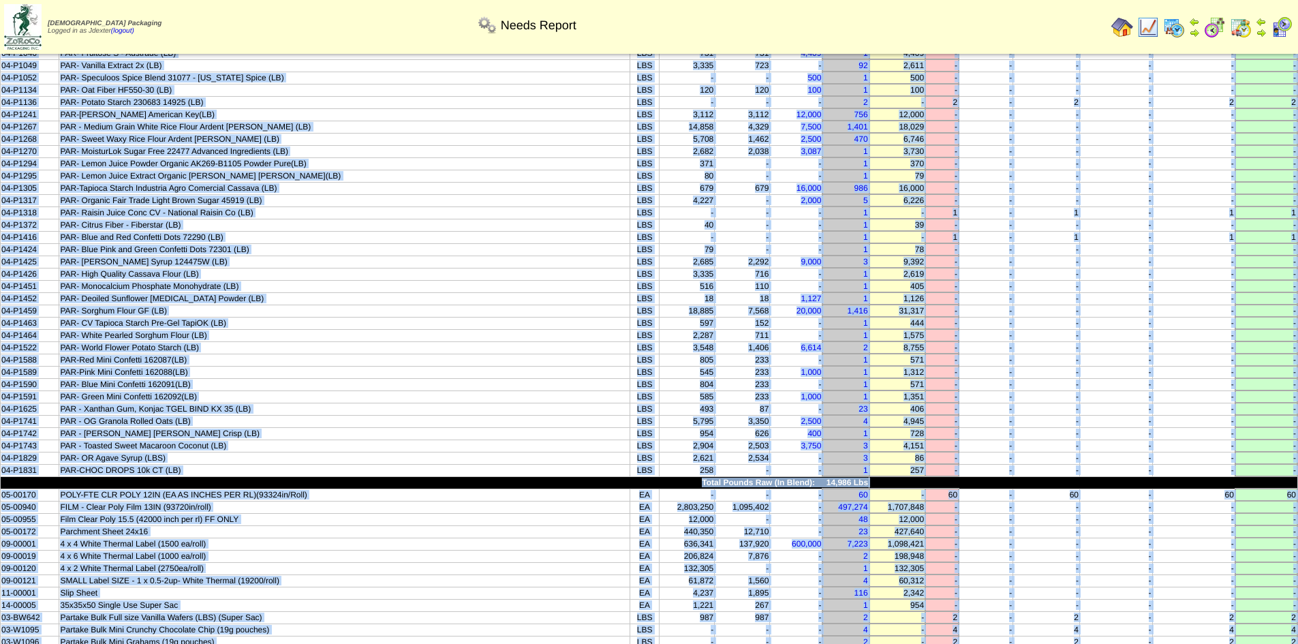
scroll to position [379, 0]
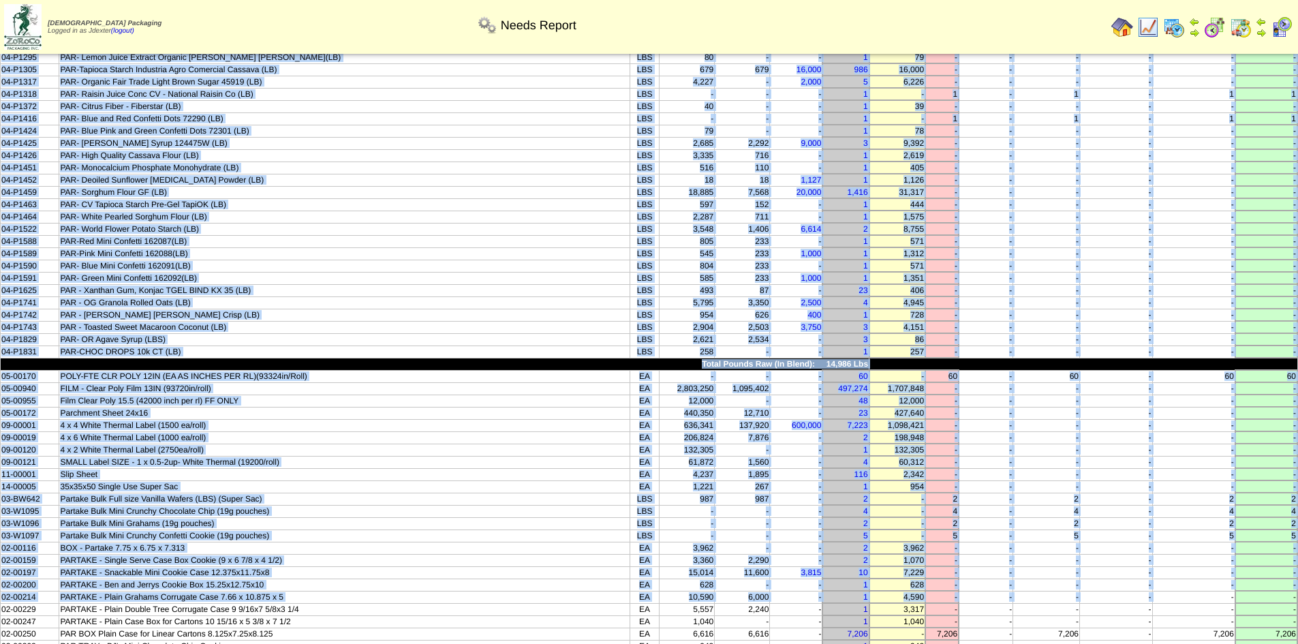
drag, startPoint x: 16, startPoint y: 91, endPoint x: 1297, endPoint y: 349, distance: 1307.3
click at [1297, 349] on table "Product Description UOM On Hand Picked In Bound Needed Net Avail Short Par Leve…" at bounding box center [649, 462] width 1298 height 1509
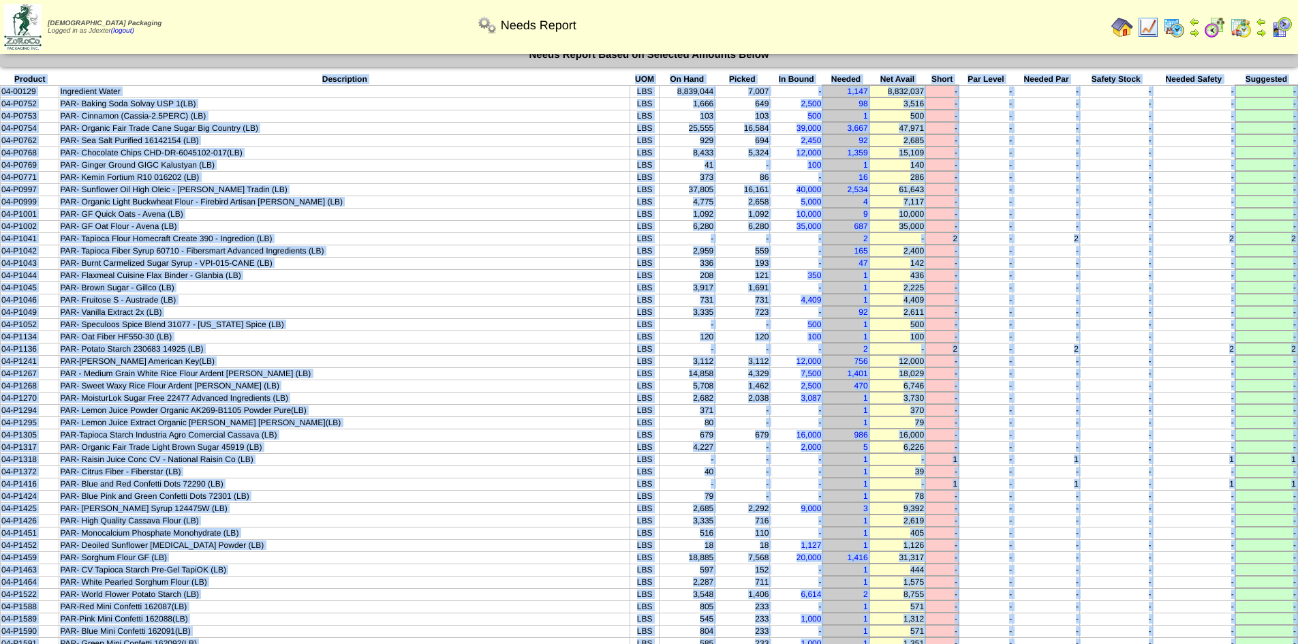
scroll to position [0, 0]
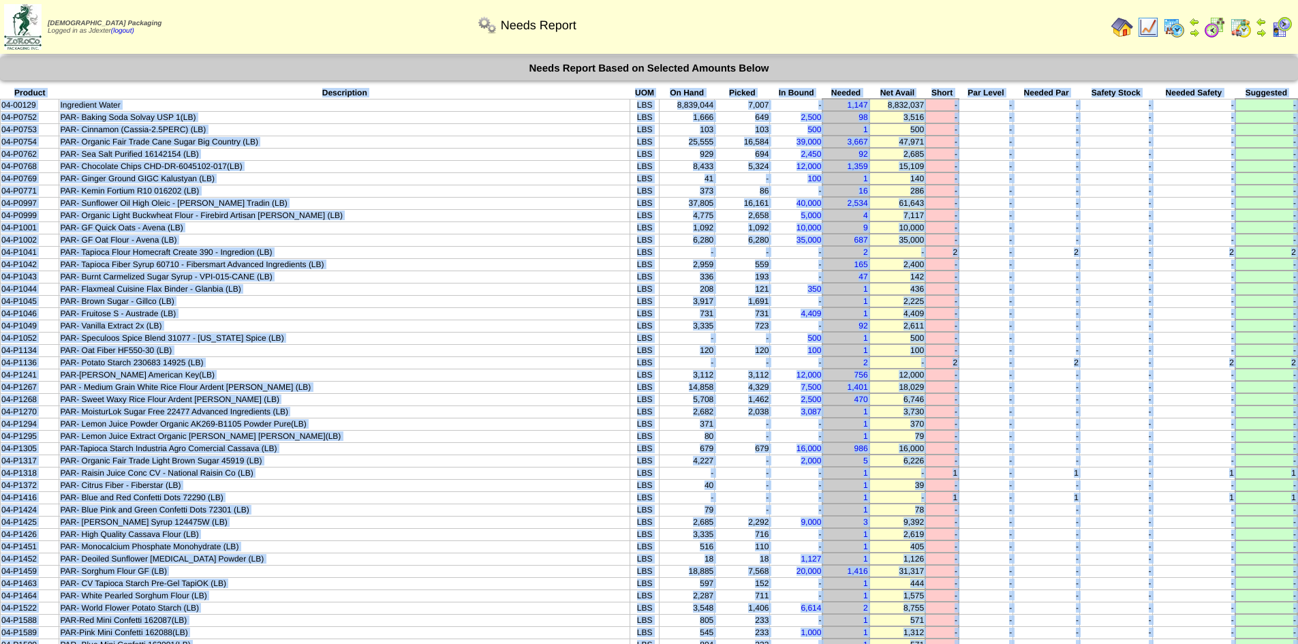
copy tbody "Product Description UOM On Hand Picked In Bound Needed Net Avail Short Par Leve…"
